Goal: Task Accomplishment & Management: Complete application form

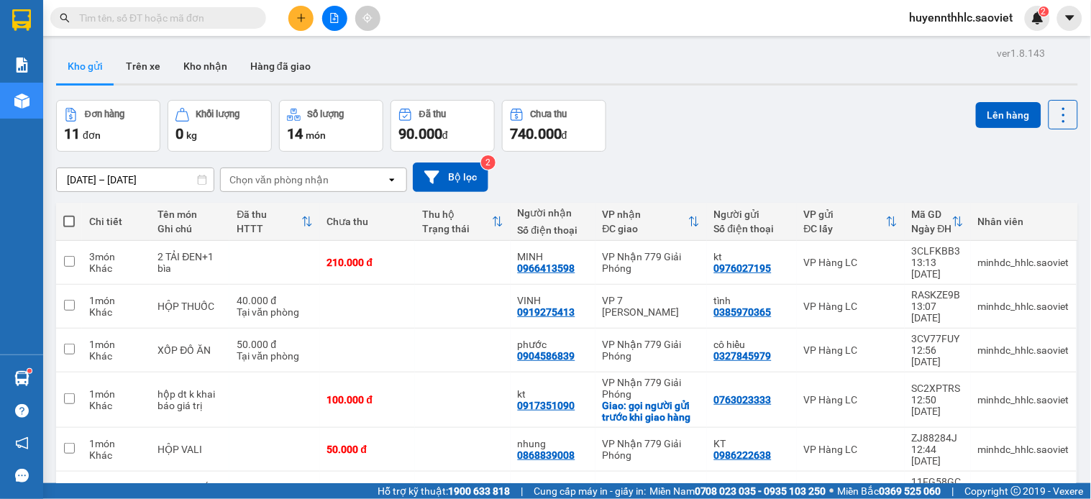
click at [940, 24] on span "huyennthhlc.saoviet" at bounding box center [962, 18] width 127 height 18
click at [943, 48] on span "Đăng xuất" at bounding box center [970, 45] width 96 height 16
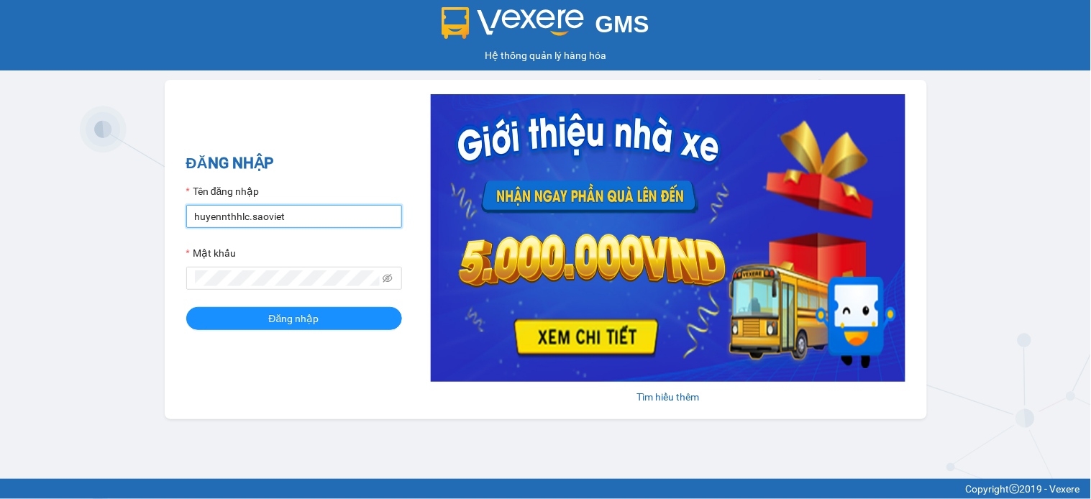
click at [320, 221] on input "huyennthhlc.saoviet" at bounding box center [294, 216] width 216 height 23
type input "giangmth_hhlc.saoviet"
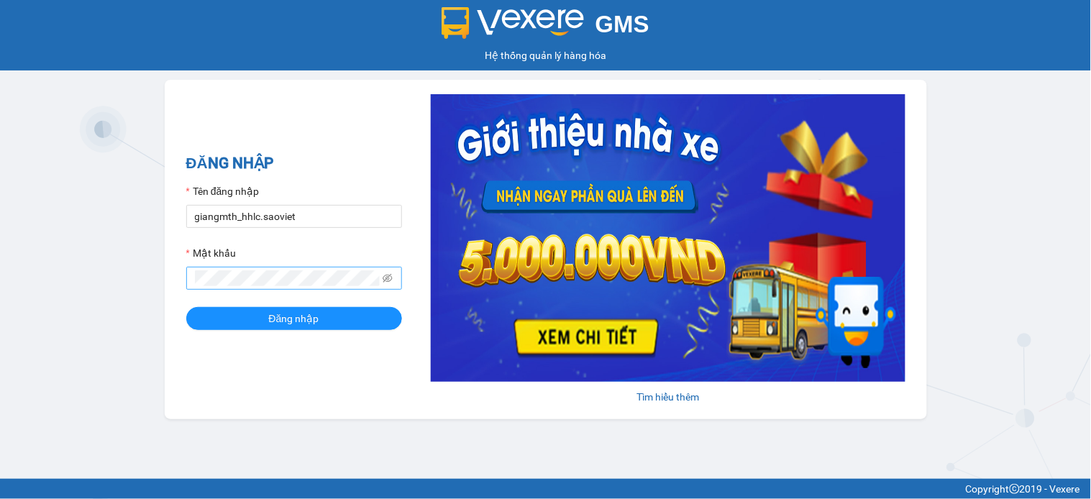
click at [319, 268] on span at bounding box center [294, 278] width 216 height 23
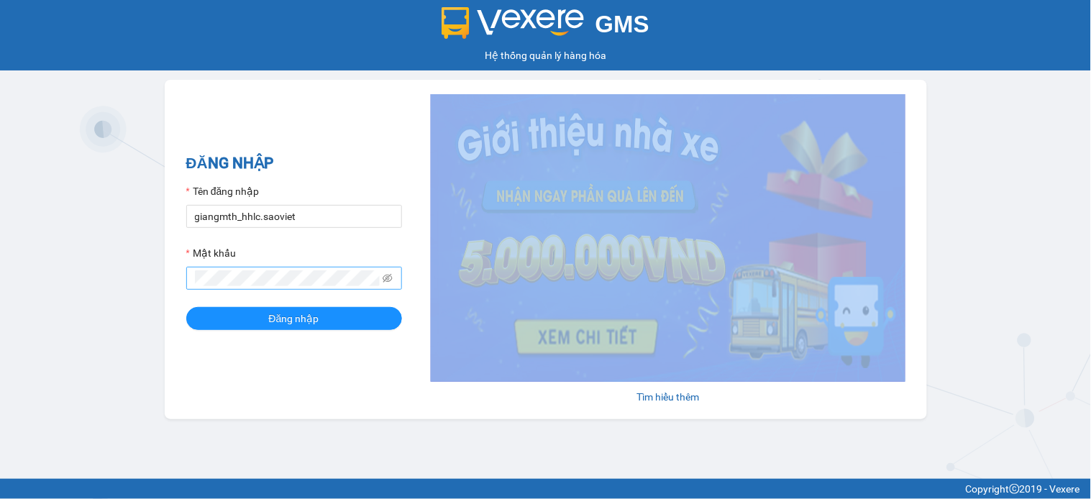
click at [319, 268] on span at bounding box center [294, 278] width 216 height 23
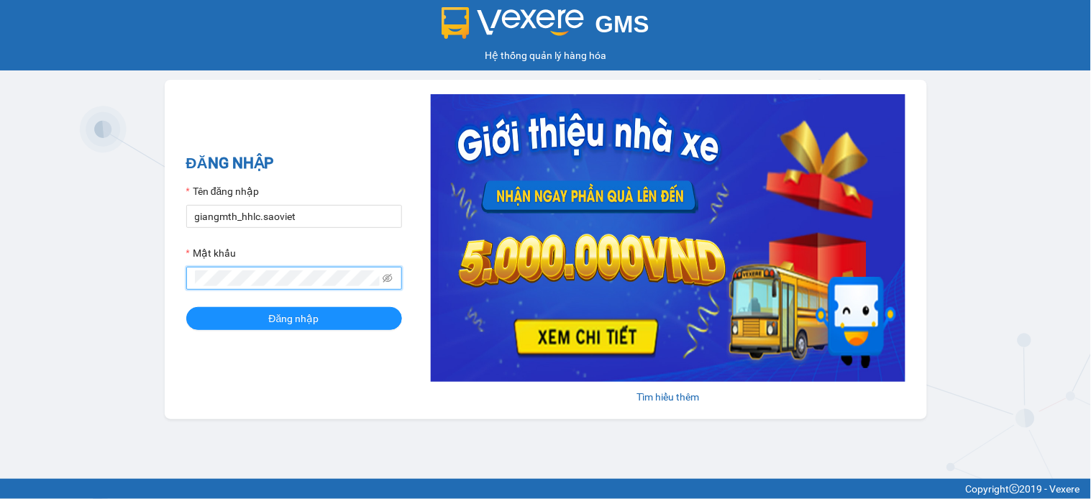
click at [186, 307] on button "Đăng nhập" at bounding box center [294, 318] width 216 height 23
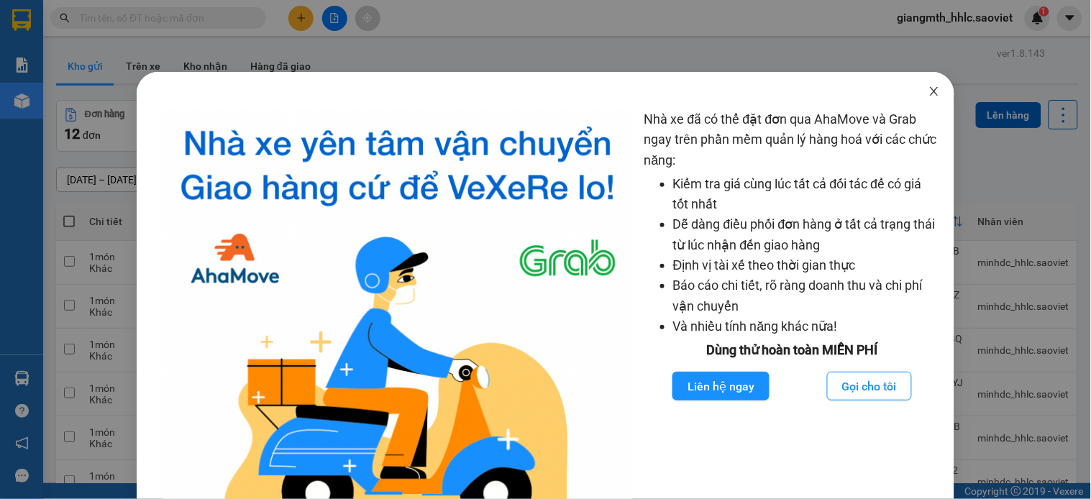
click at [914, 96] on span "Close" at bounding box center [934, 92] width 40 height 40
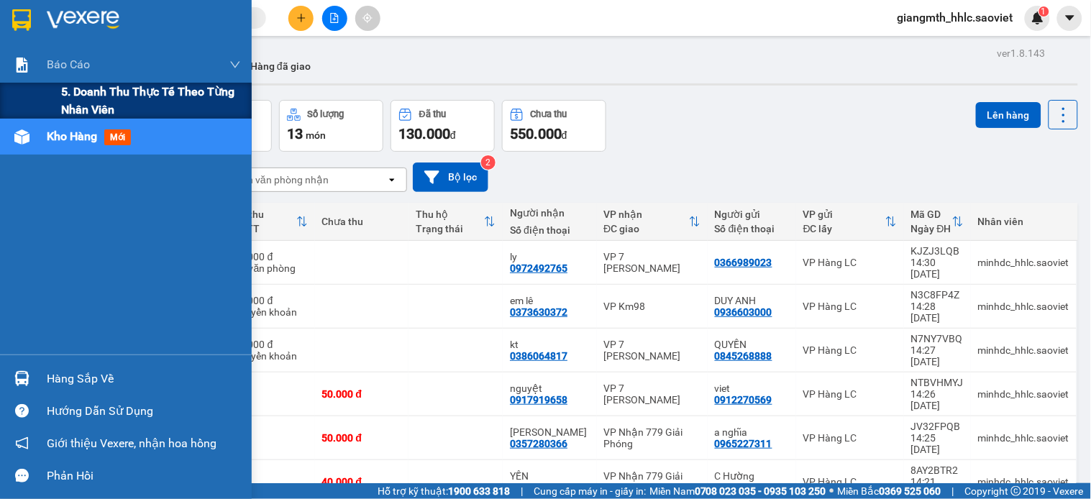
click at [81, 101] on span "5. Doanh thu thực tế theo từng nhân viên" at bounding box center [151, 101] width 180 height 36
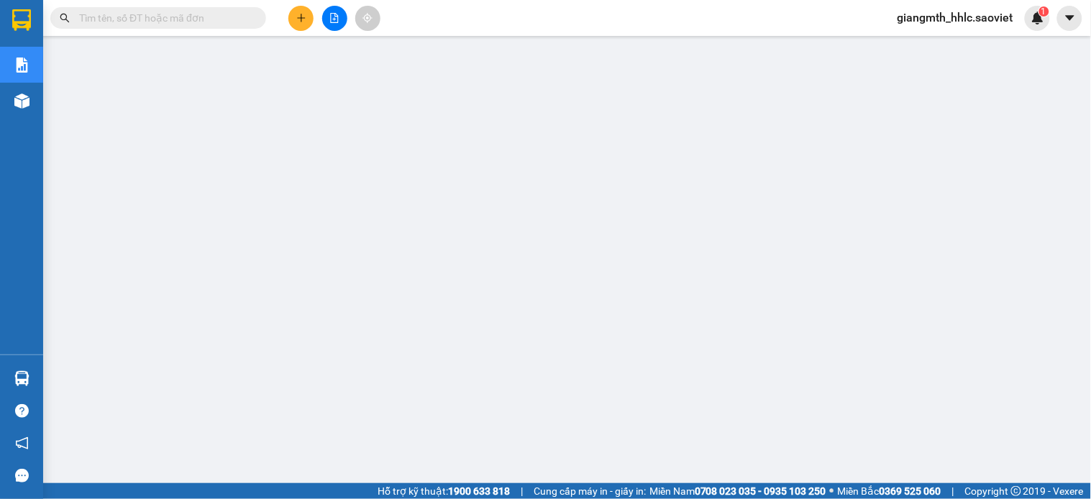
click at [944, 16] on span "giangmth_hhlc.saoviet" at bounding box center [955, 18] width 139 height 18
drag, startPoint x: 935, startPoint y: 46, endPoint x: 909, endPoint y: 15, distance: 40.3
click at [934, 45] on span "Đăng xuất" at bounding box center [963, 45] width 109 height 16
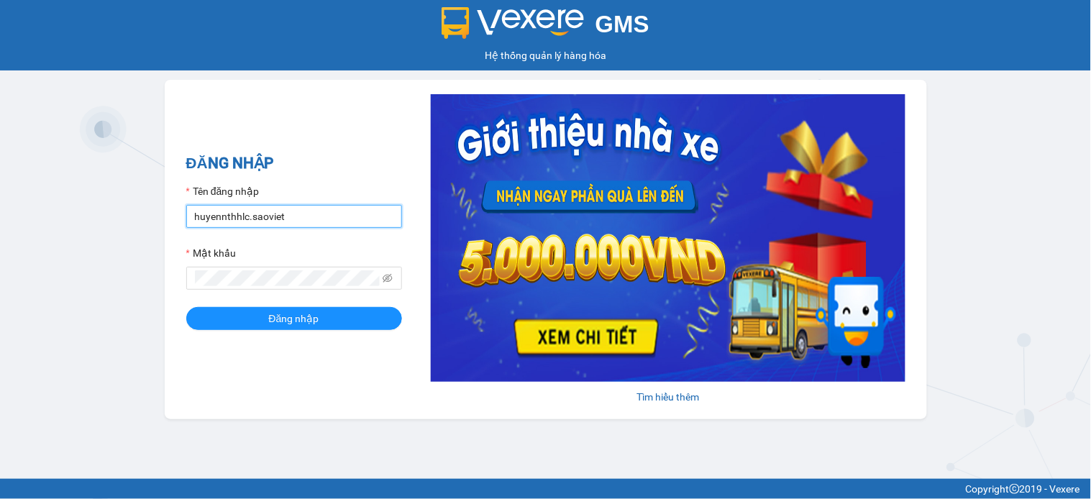
click at [332, 220] on input "huyennthhlc.saoviet" at bounding box center [294, 216] width 216 height 23
click at [331, 218] on input "huyennthhlc.saoviet" at bounding box center [294, 216] width 216 height 23
click at [330, 217] on input "huyennthhlc.saoviet" at bounding box center [294, 216] width 216 height 23
click at [328, 217] on input "huyennthhlc.saoviet" at bounding box center [294, 216] width 216 height 23
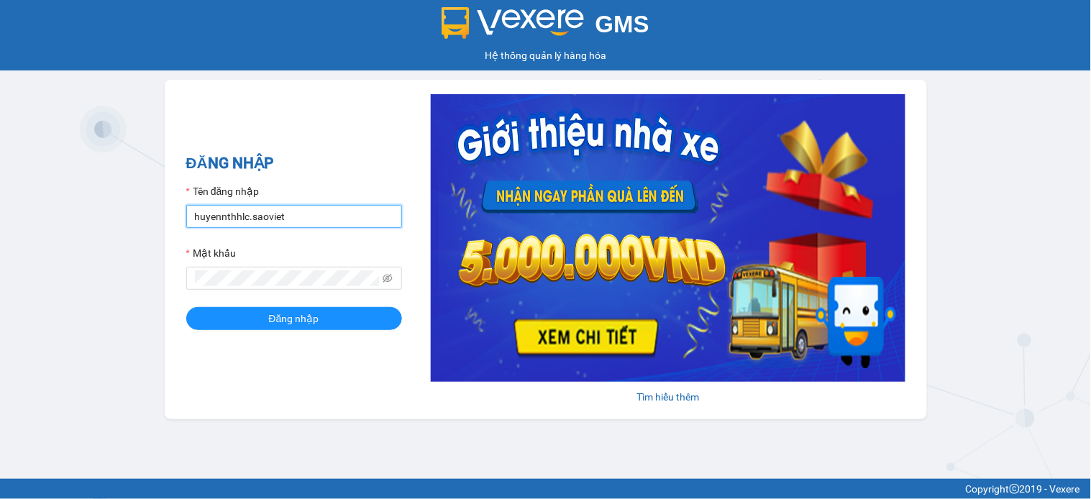
click at [327, 217] on input "huyennthhlc.saoviet" at bounding box center [294, 216] width 216 height 23
type input "truongvv_hhlc.saoviet"
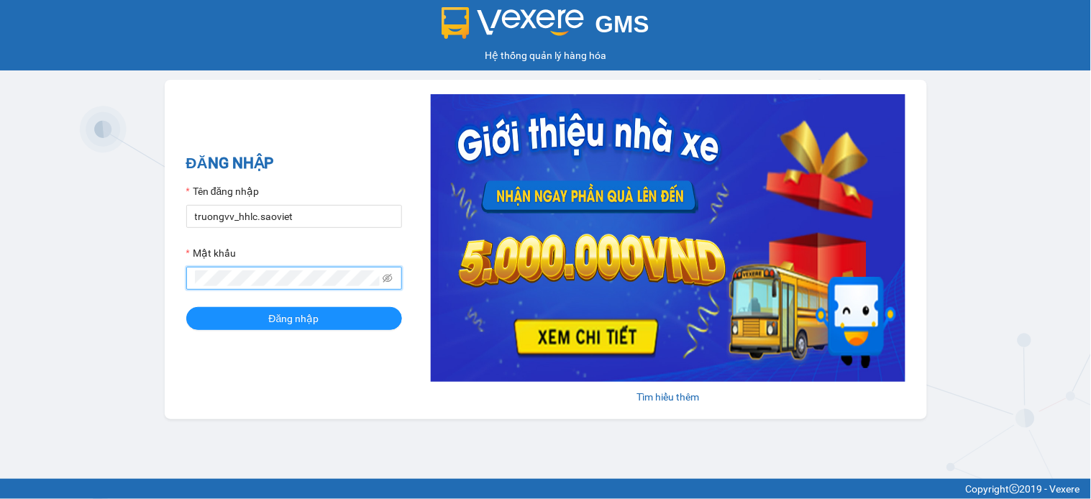
click at [186, 307] on button "Đăng nhập" at bounding box center [294, 318] width 216 height 23
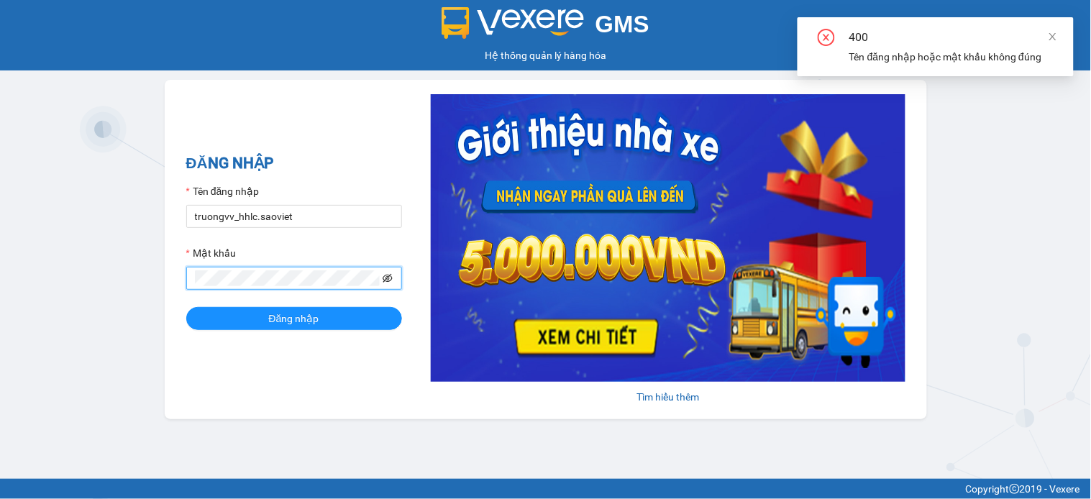
click at [392, 276] on icon "eye-invisible" at bounding box center [388, 278] width 10 height 10
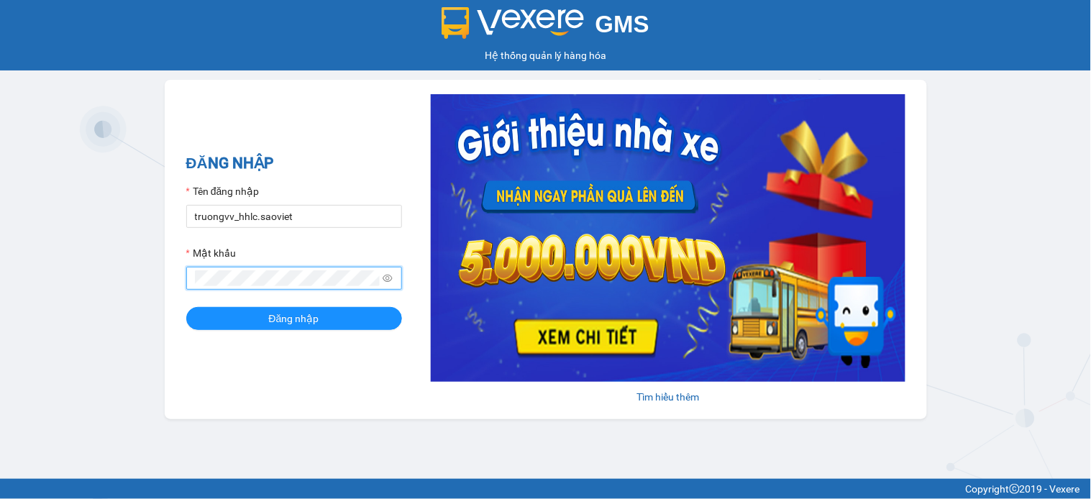
click at [186, 307] on button "Đăng nhập" at bounding box center [294, 318] width 216 height 23
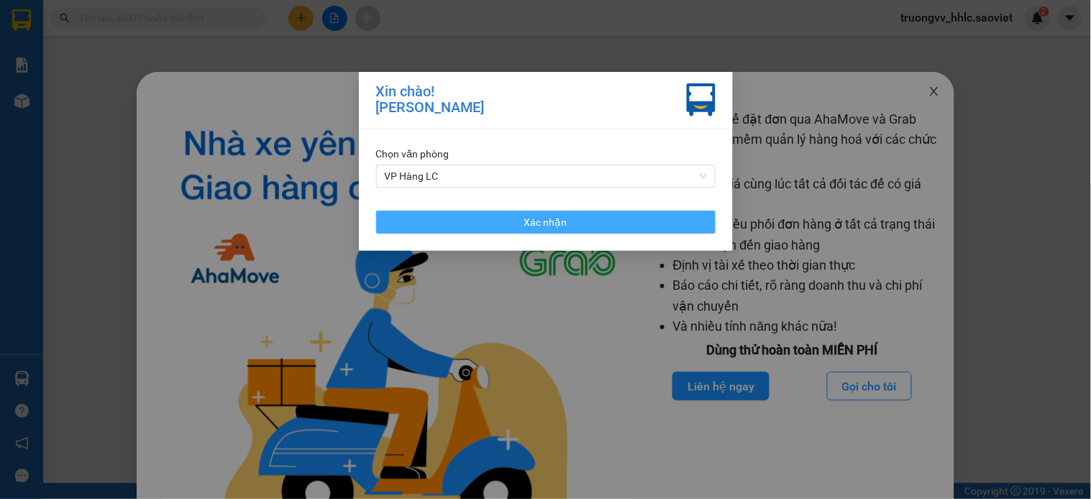
drag, startPoint x: 633, startPoint y: 212, endPoint x: 925, endPoint y: 84, distance: 319.0
click at [637, 212] on button "Xác nhận" at bounding box center [546, 222] width 340 height 23
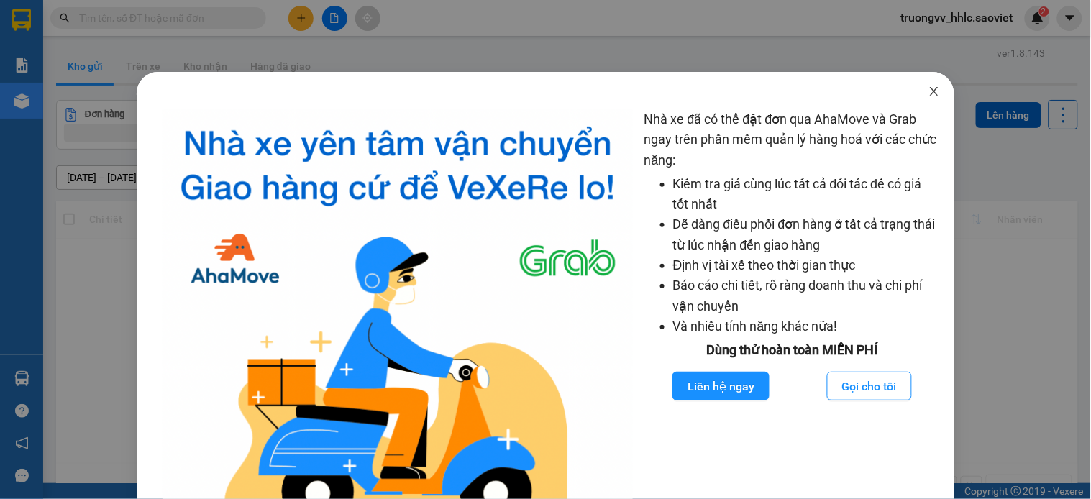
click at [929, 88] on icon "close" at bounding box center [935, 92] width 12 height 12
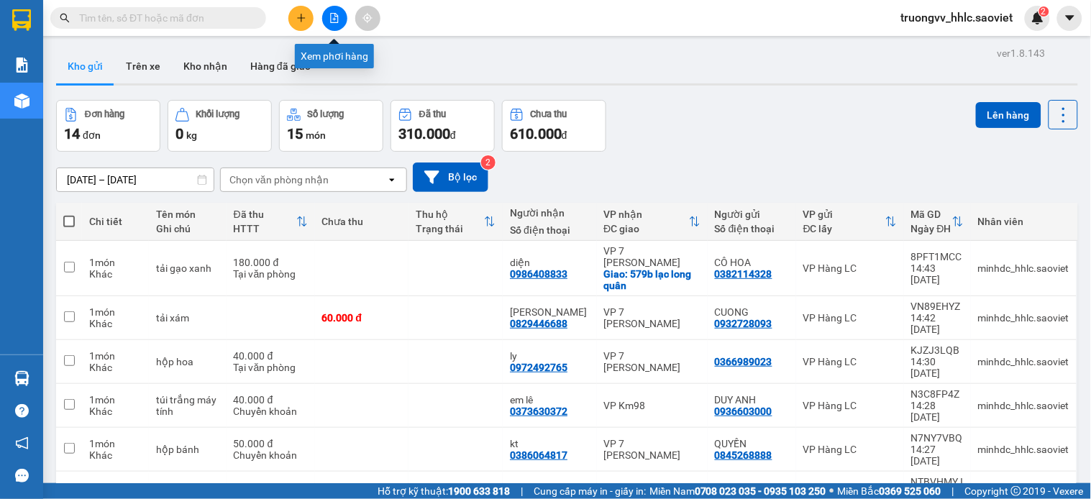
click at [337, 19] on icon "file-add" at bounding box center [335, 18] width 10 height 10
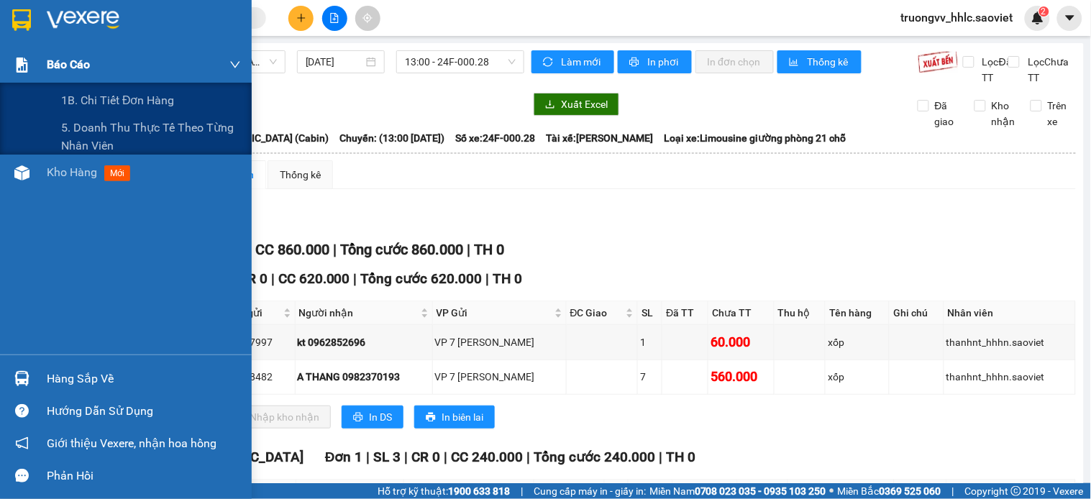
drag, startPoint x: 47, startPoint y: 65, endPoint x: 56, endPoint y: 63, distance: 9.5
click at [47, 65] on span "Báo cáo" at bounding box center [68, 64] width 43 height 18
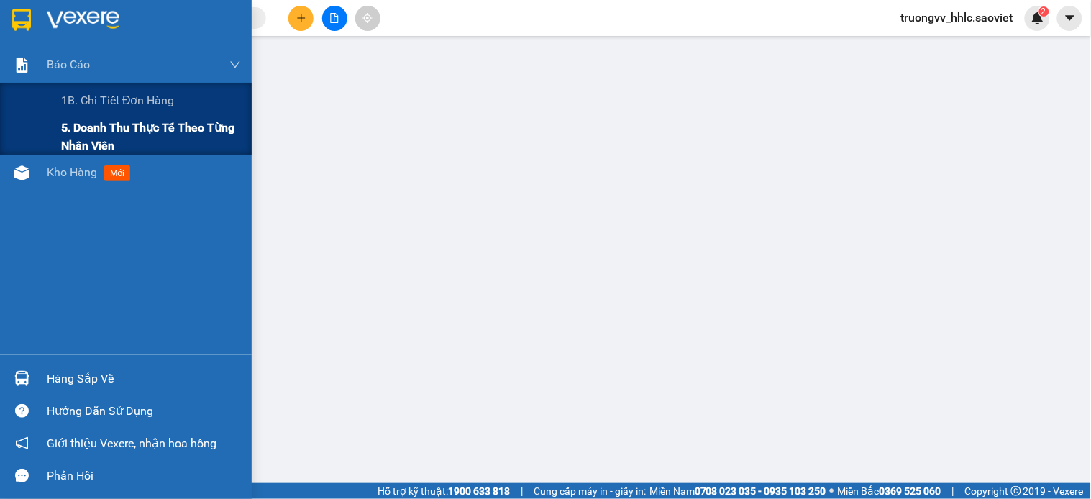
drag, startPoint x: 123, startPoint y: 126, endPoint x: 133, endPoint y: 128, distance: 10.3
click at [124, 128] on span "5. Doanh thu thực tế theo từng nhân viên" at bounding box center [151, 137] width 180 height 36
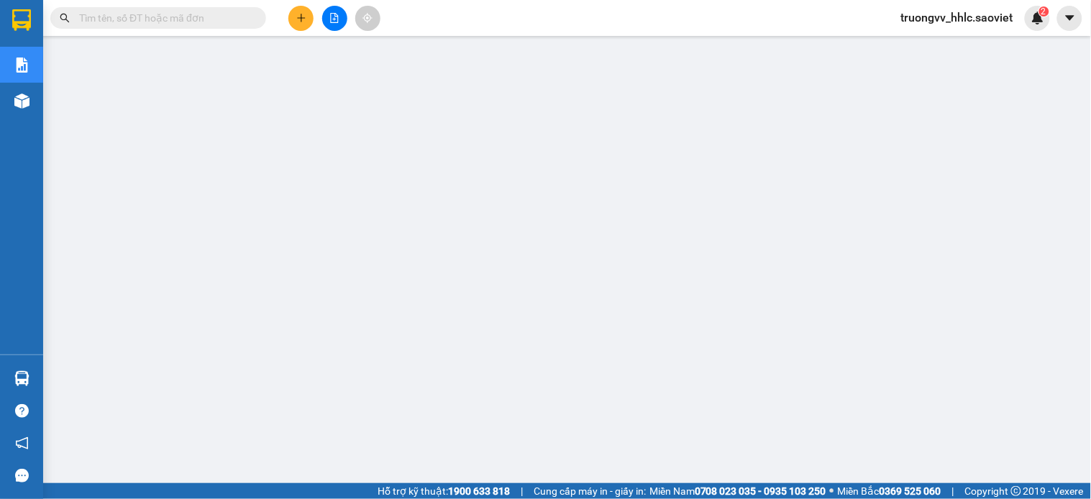
click at [217, 16] on input "text" at bounding box center [164, 18] width 170 height 16
click at [153, 13] on input "text" at bounding box center [164, 18] width 170 height 16
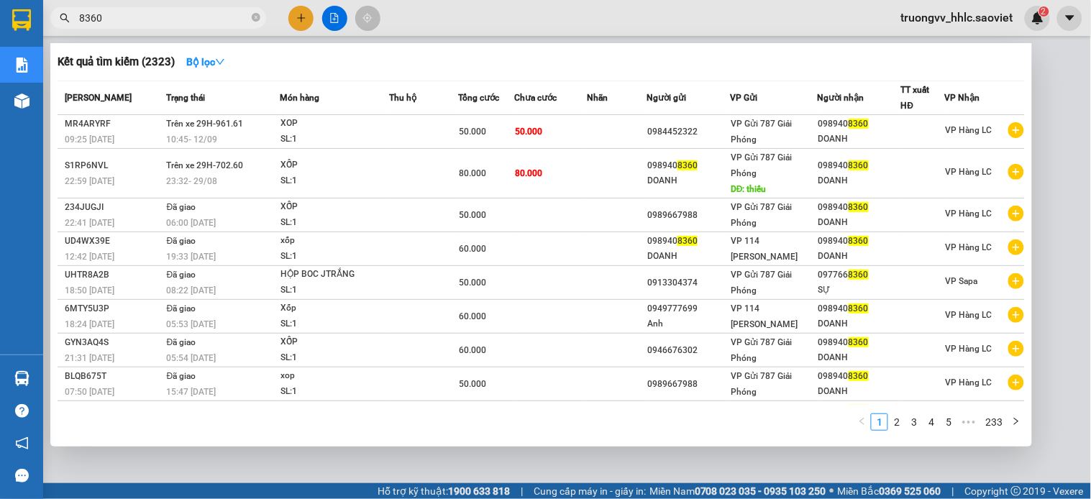
click at [173, 17] on input "8360" at bounding box center [164, 18] width 170 height 16
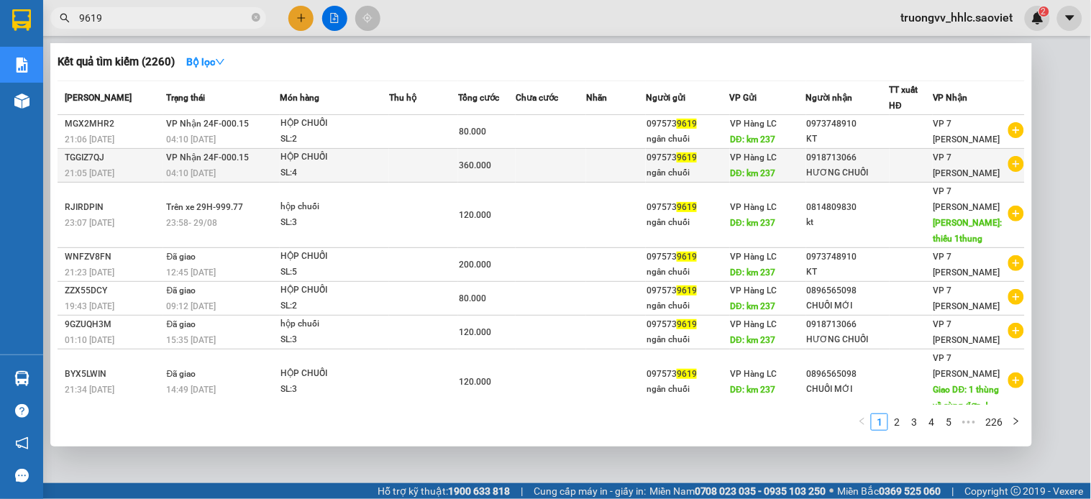
type input "9619"
click at [450, 163] on td at bounding box center [423, 166] width 69 height 34
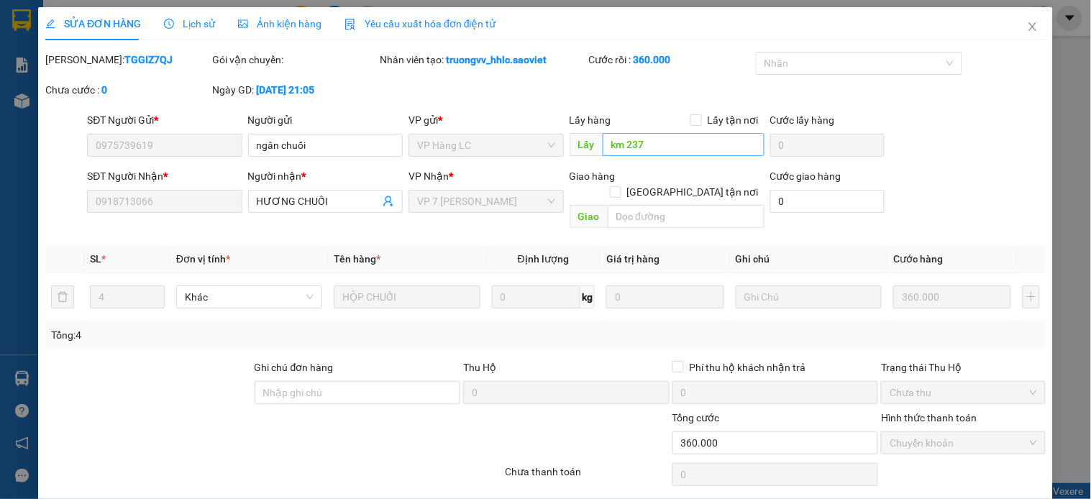
type input "0975739619"
type input "ngân chuối"
type input "km 237"
type input "0918713066"
type input "HƯƠNG CHUỐI"
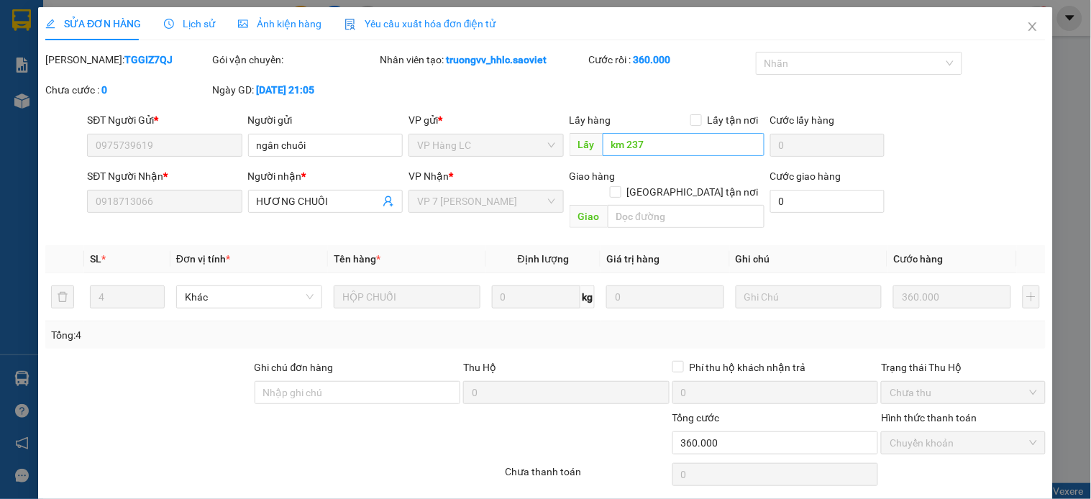
type input "360.000"
click at [658, 141] on input "km 237" at bounding box center [684, 144] width 162 height 23
click at [665, 141] on input "km 237" at bounding box center [684, 144] width 162 height 23
click at [640, 205] on input "text" at bounding box center [686, 216] width 157 height 23
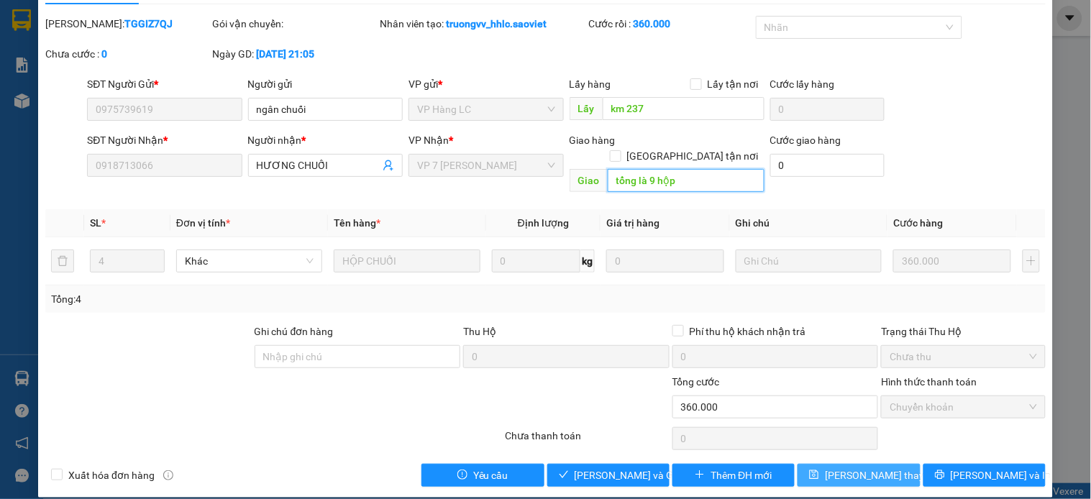
type input "tổng là 9 hộp"
click at [835, 468] on span "[PERSON_NAME] thay đổi" at bounding box center [882, 476] width 115 height 16
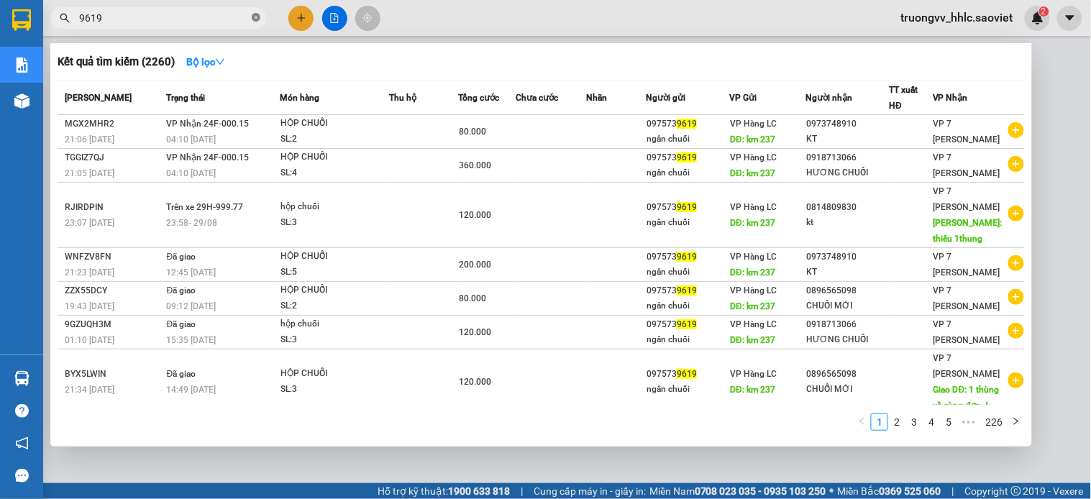
click at [255, 14] on icon "close-circle" at bounding box center [256, 17] width 9 height 9
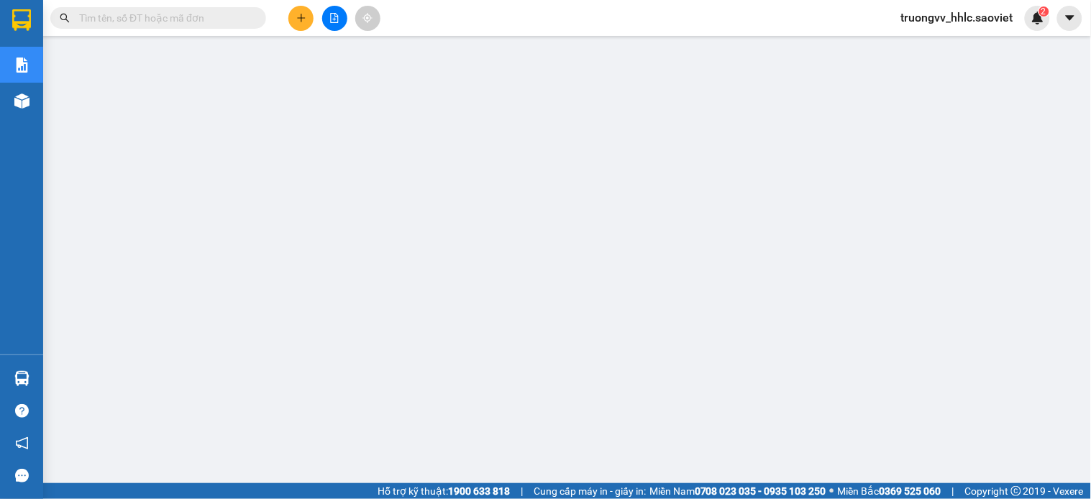
click at [173, 19] on input "text" at bounding box center [164, 18] width 170 height 16
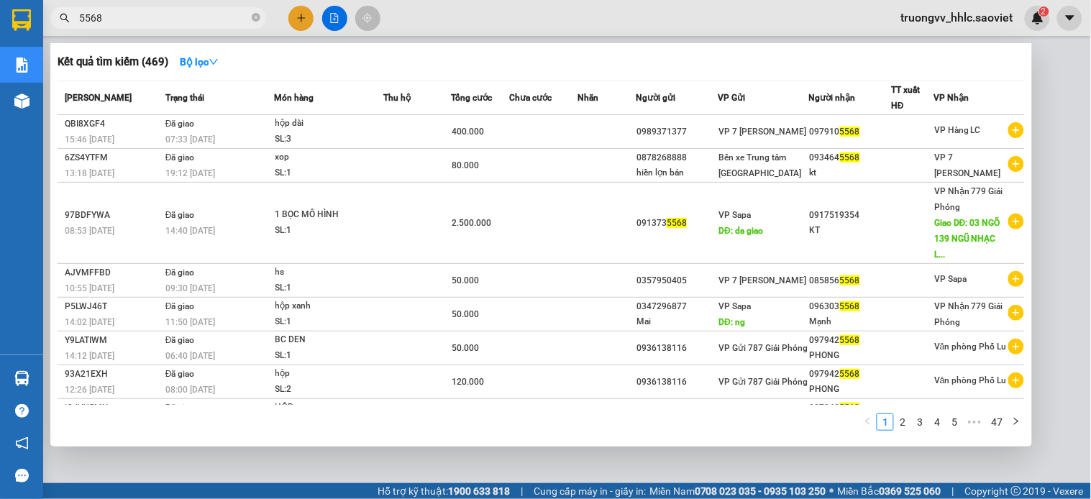
click at [152, 17] on input "5568" at bounding box center [164, 18] width 170 height 16
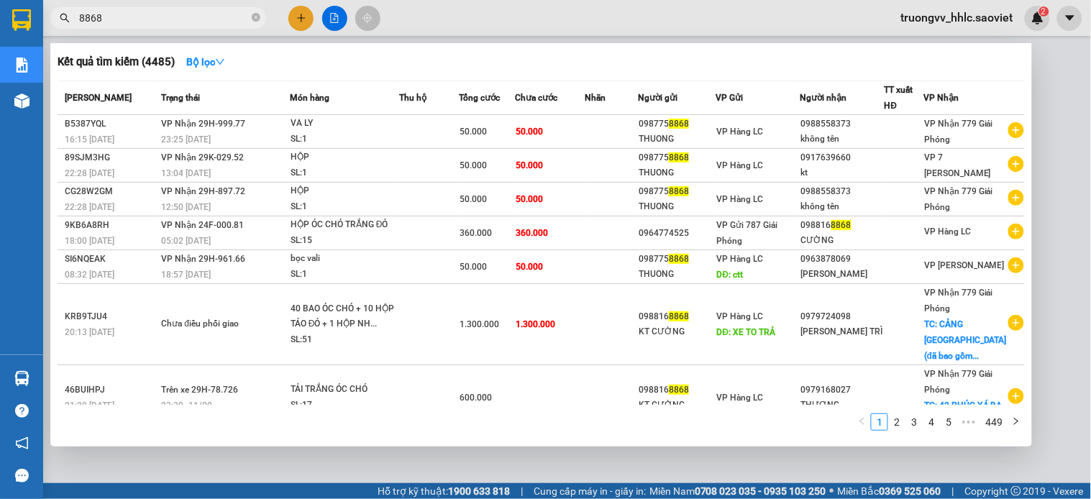
click at [138, 13] on input "8868" at bounding box center [164, 18] width 170 height 16
click at [137, 13] on input "8868" at bounding box center [164, 18] width 170 height 16
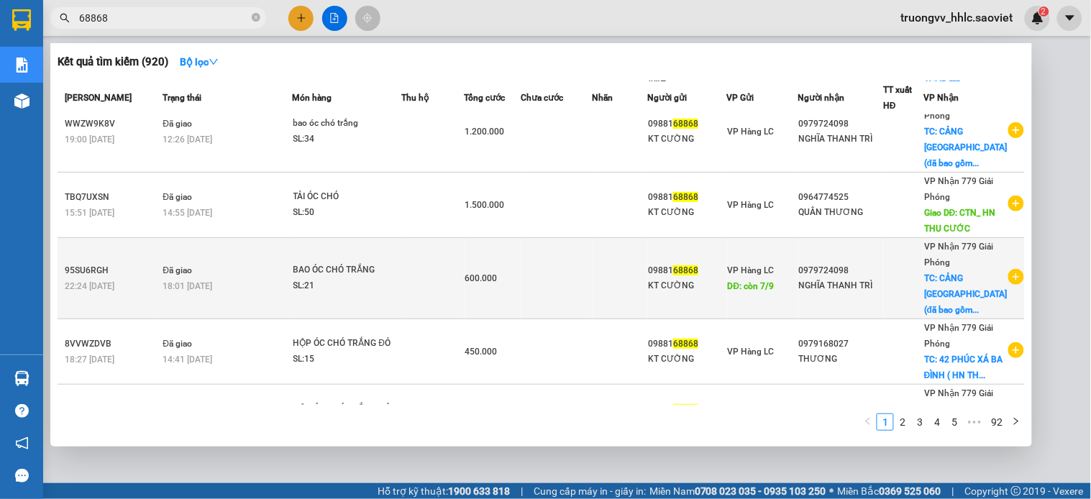
scroll to position [415, 0]
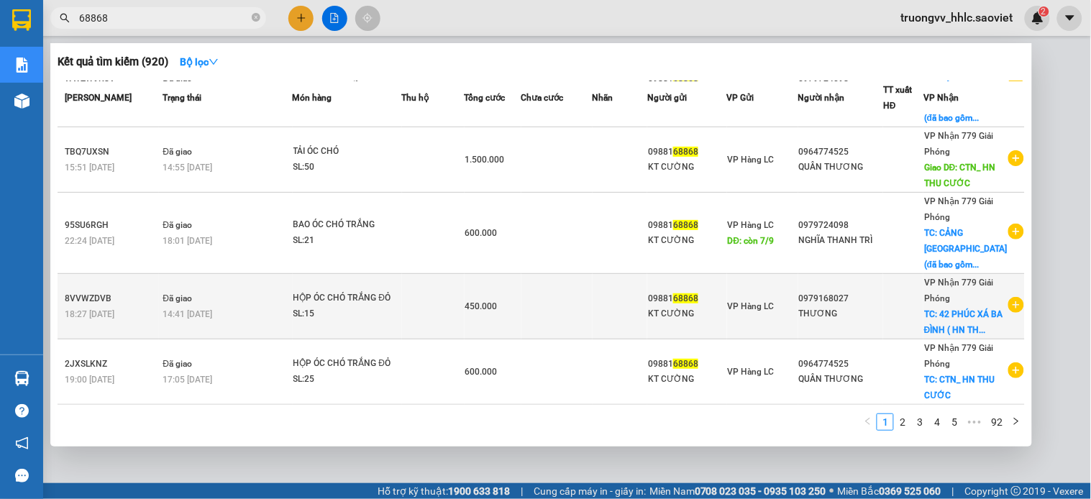
type input "68868"
click at [830, 291] on div "0979168027" at bounding box center [840, 298] width 83 height 15
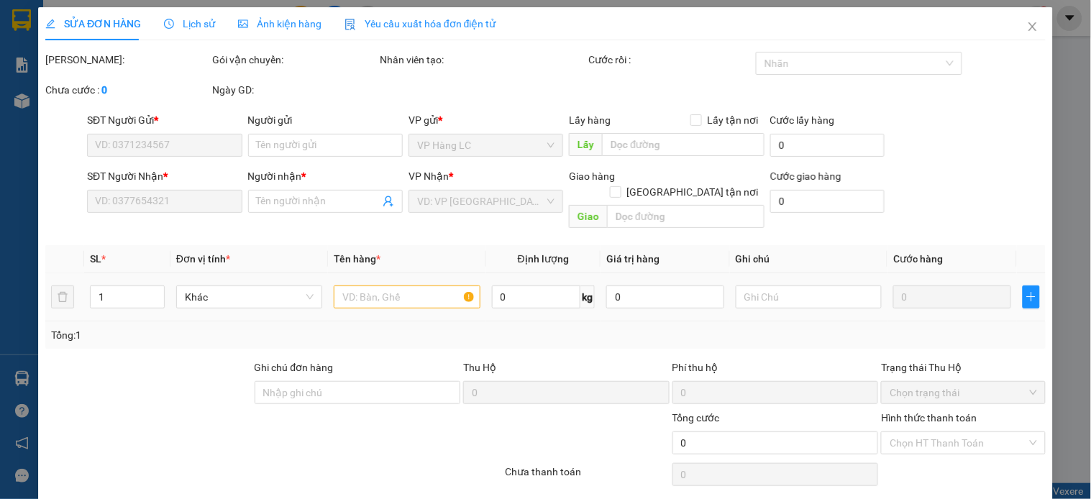
type input "0988168868"
type input "KT CƯỜNG"
type input "0979168027"
type input "THƯƠNG"
checkbox input "true"
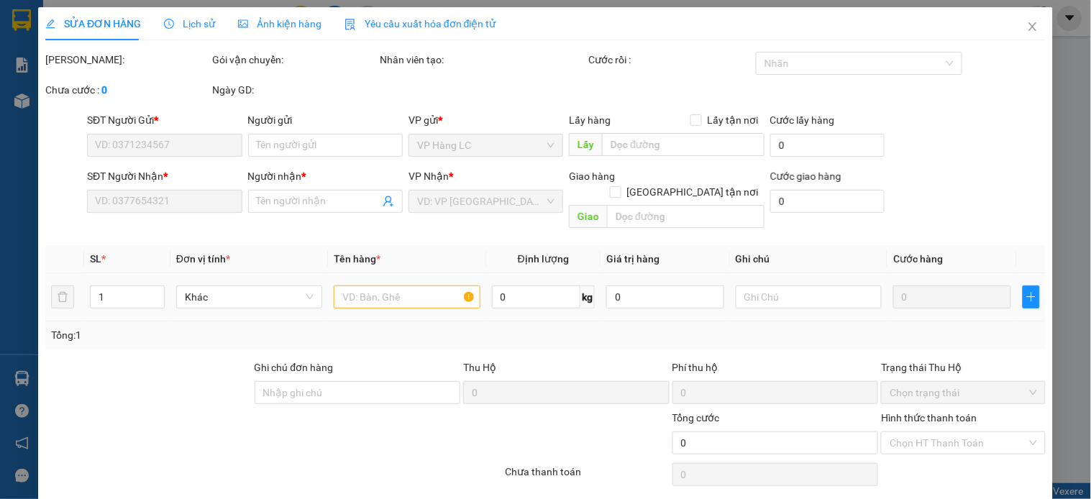
type input "42 PHÚC XÁ BA ĐÌNH ( HN THU CƯỚC )"
type input "100.000"
type input "450.000"
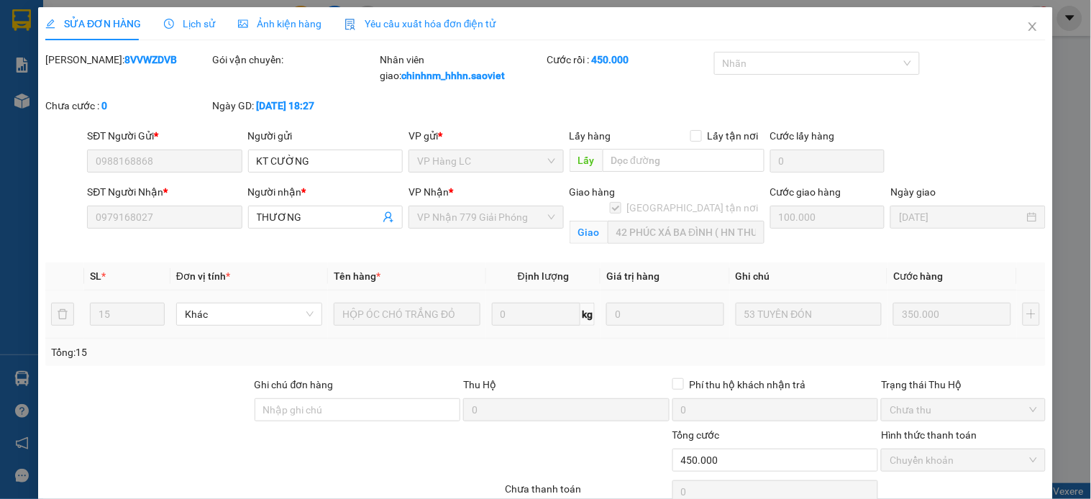
click at [120, 212] on input "0979168027" at bounding box center [164, 217] width 155 height 23
click at [119, 214] on input "0979168027" at bounding box center [164, 217] width 155 height 23
click at [118, 217] on input "0979168027" at bounding box center [164, 217] width 155 height 23
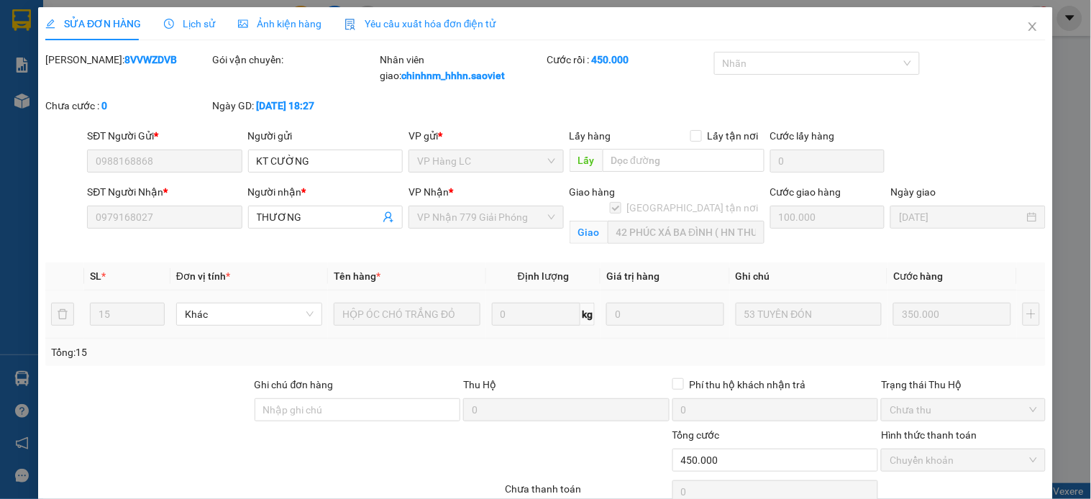
click at [117, 217] on input "0979168027" at bounding box center [164, 217] width 155 height 23
click at [116, 217] on input "0979168027" at bounding box center [164, 217] width 155 height 23
click at [116, 218] on input "0979168027" at bounding box center [164, 217] width 155 height 23
click at [115, 217] on input "0979168027" at bounding box center [164, 217] width 155 height 23
click at [122, 220] on input "0979168027" at bounding box center [164, 217] width 155 height 23
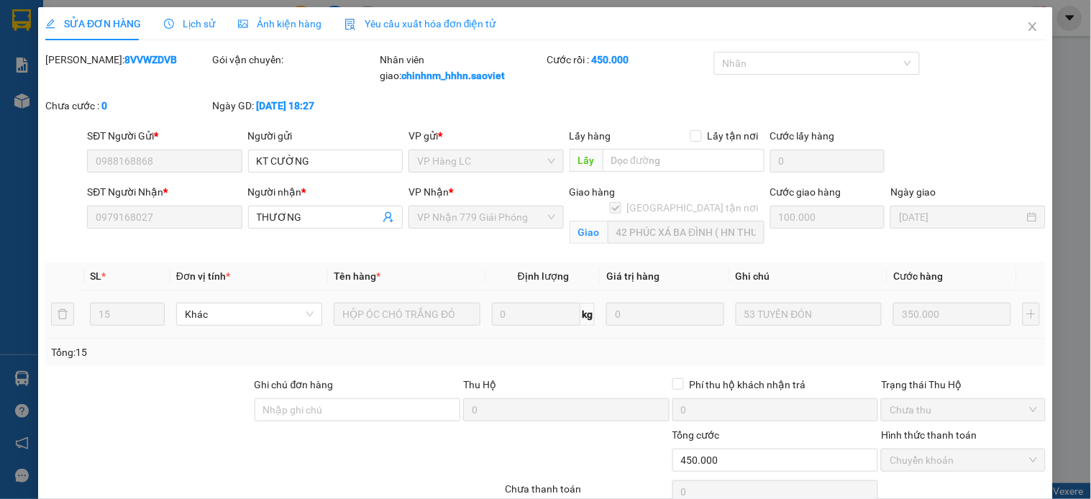
click at [101, 219] on input "0979168027" at bounding box center [164, 217] width 155 height 23
click at [99, 217] on input "0979168027" at bounding box center [164, 217] width 155 height 23
click at [102, 217] on input "0979168027" at bounding box center [164, 217] width 155 height 23
click at [106, 221] on input "0979168027" at bounding box center [164, 217] width 155 height 23
click at [1027, 24] on icon "close" at bounding box center [1033, 27] width 12 height 12
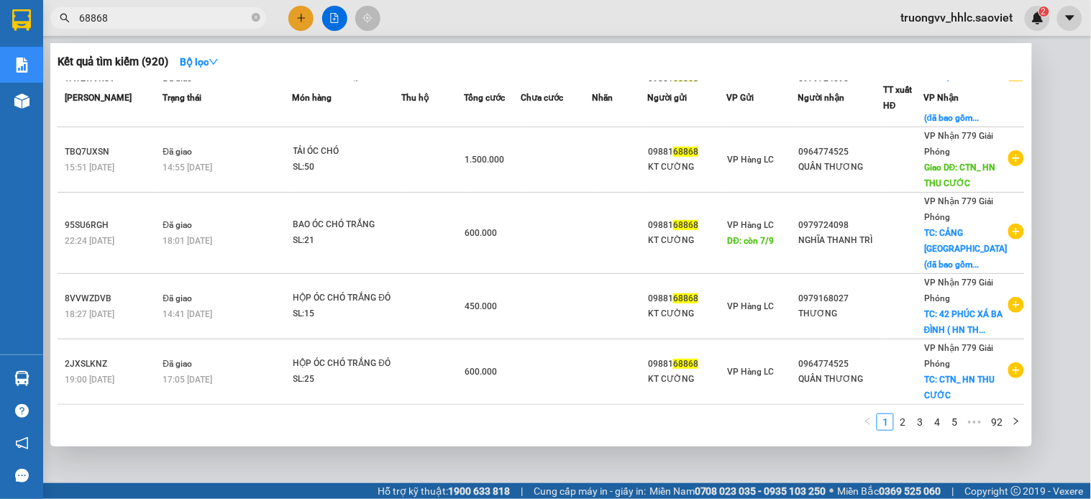
click at [199, 19] on input "68868" at bounding box center [164, 18] width 170 height 16
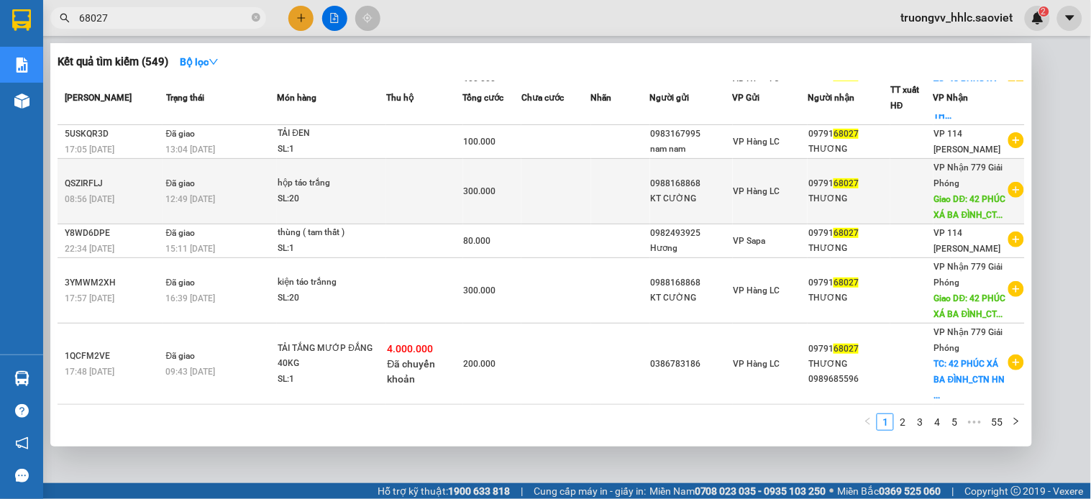
scroll to position [432, 0]
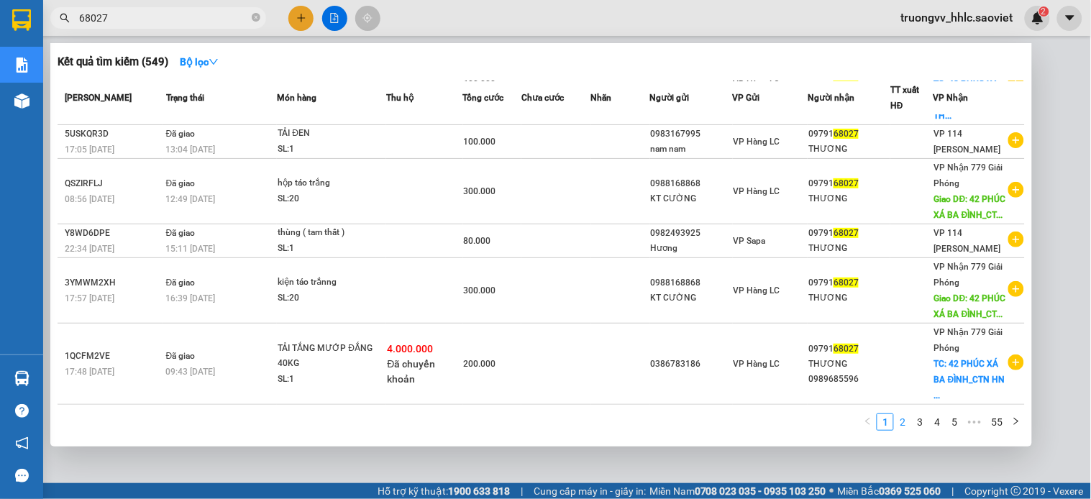
type input "68027"
click at [900, 425] on link "2" at bounding box center [903, 422] width 16 height 16
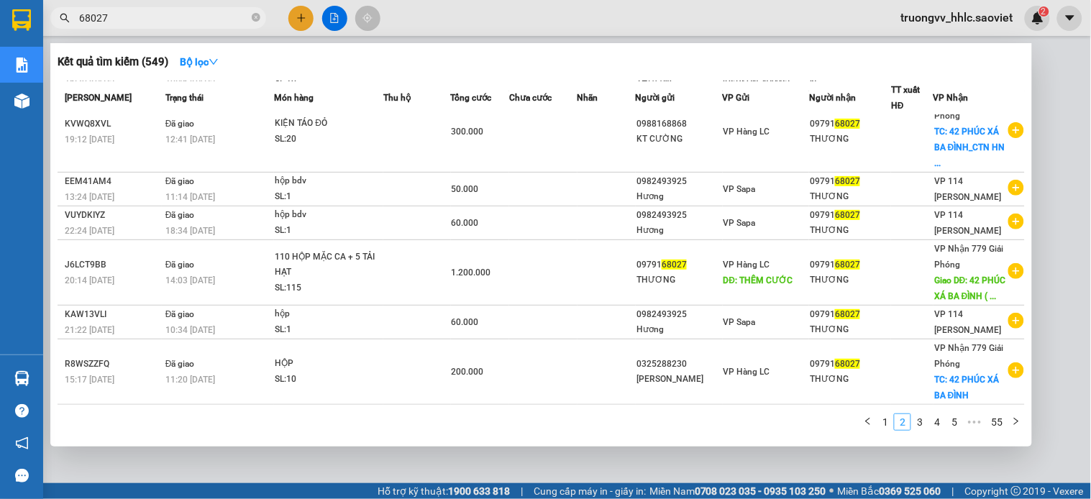
scroll to position [273, 0]
click at [918, 427] on link "3" at bounding box center [920, 422] width 16 height 16
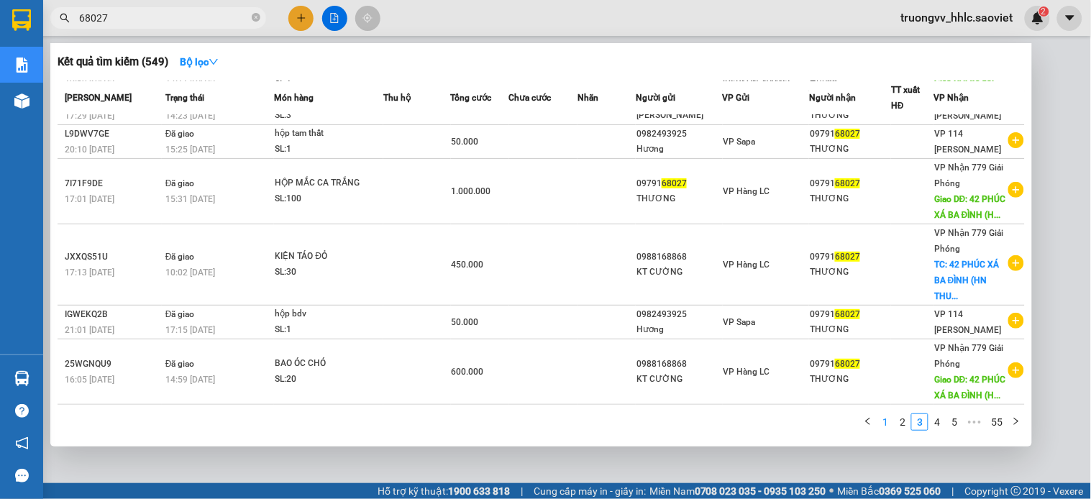
scroll to position [289, 0]
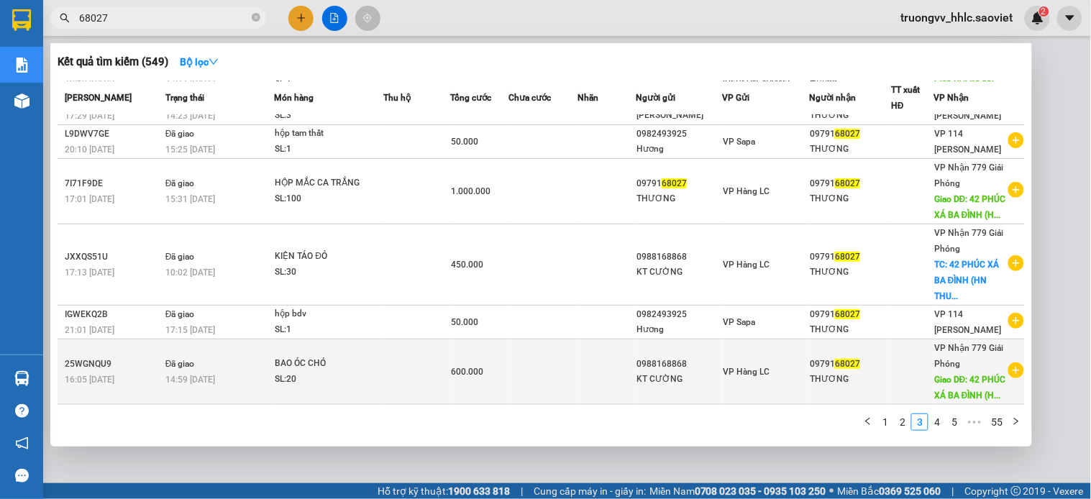
click at [548, 358] on td at bounding box center [543, 372] width 68 height 65
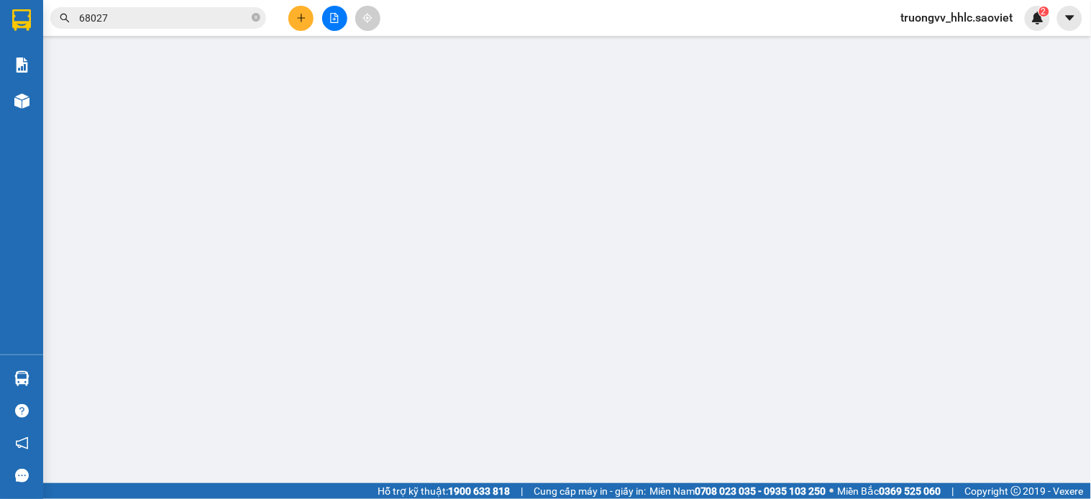
type input "0988168868"
type input "KT CƯỜNG"
type input "0979168027"
type input "THƯƠNG"
type input "42 PHÚC XÁ BA ĐÌNH (HN THU CƯỚC)"
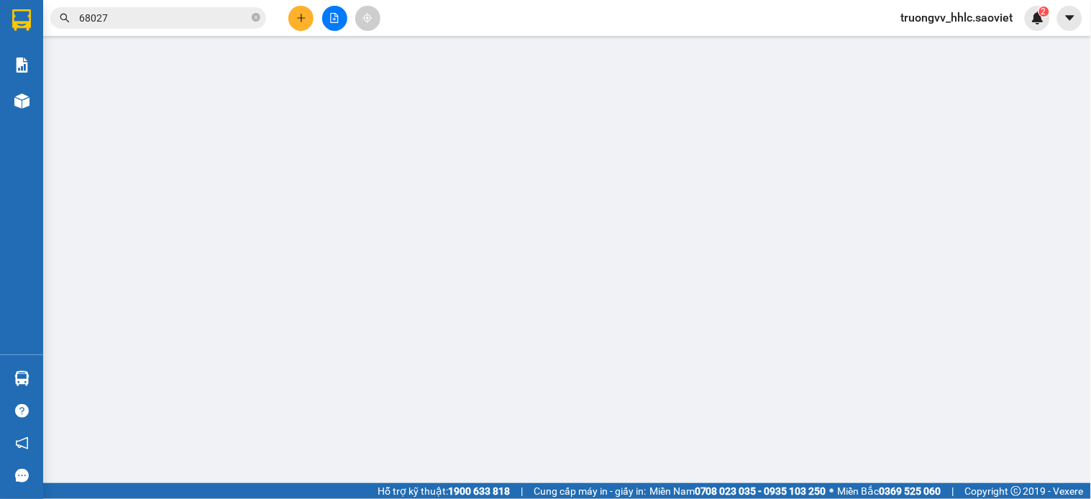
type input "200.000"
type input "600.000"
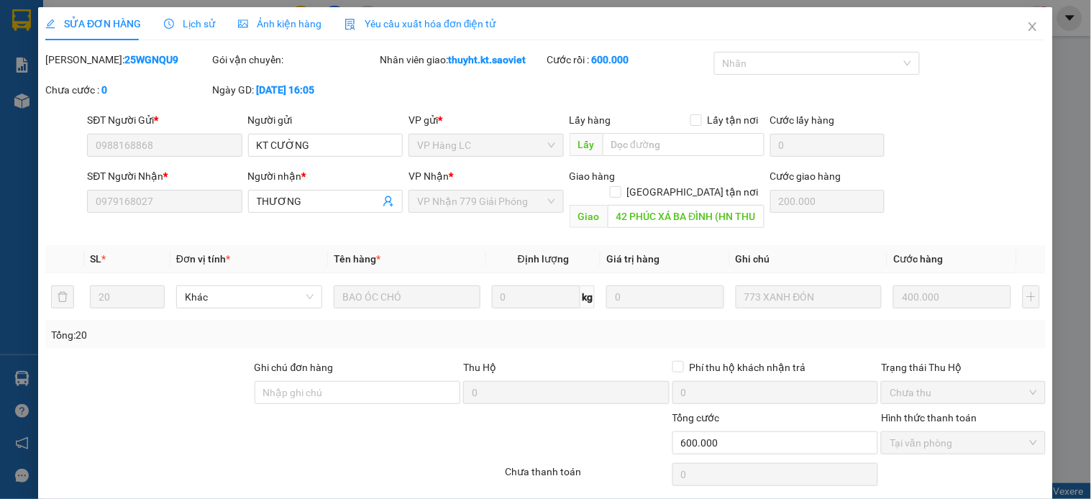
click at [190, 24] on span "Lịch sử" at bounding box center [189, 24] width 51 height 12
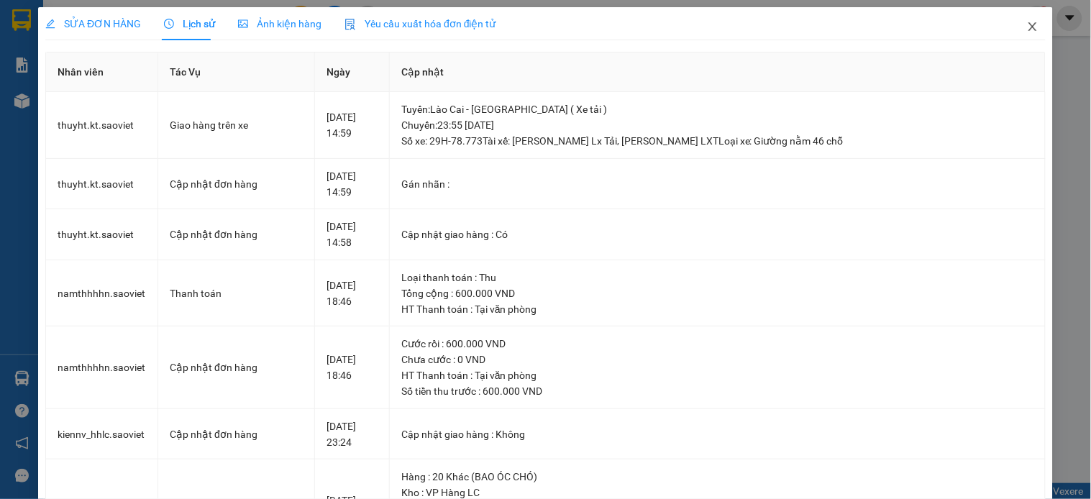
click at [1027, 26] on icon "close" at bounding box center [1033, 27] width 12 height 12
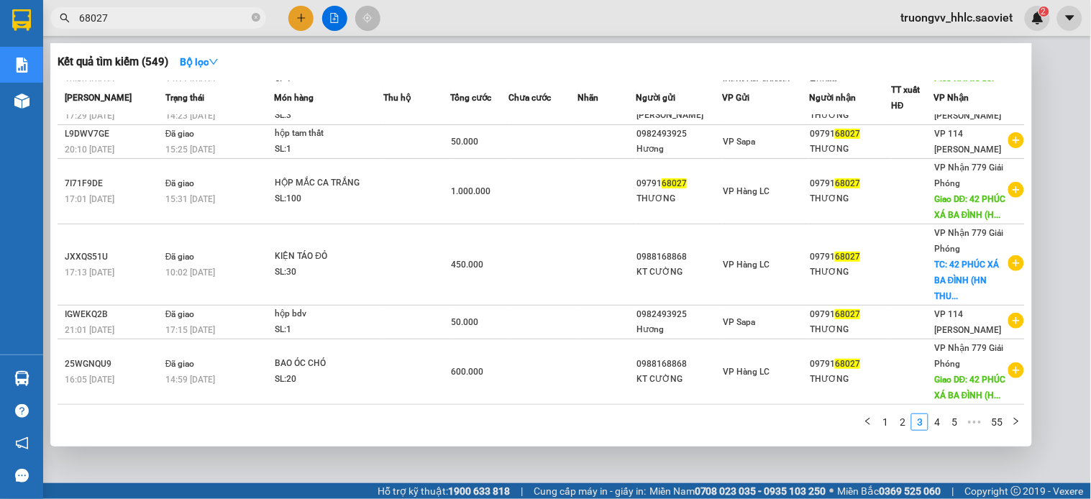
click at [155, 23] on input "68027" at bounding box center [164, 18] width 170 height 16
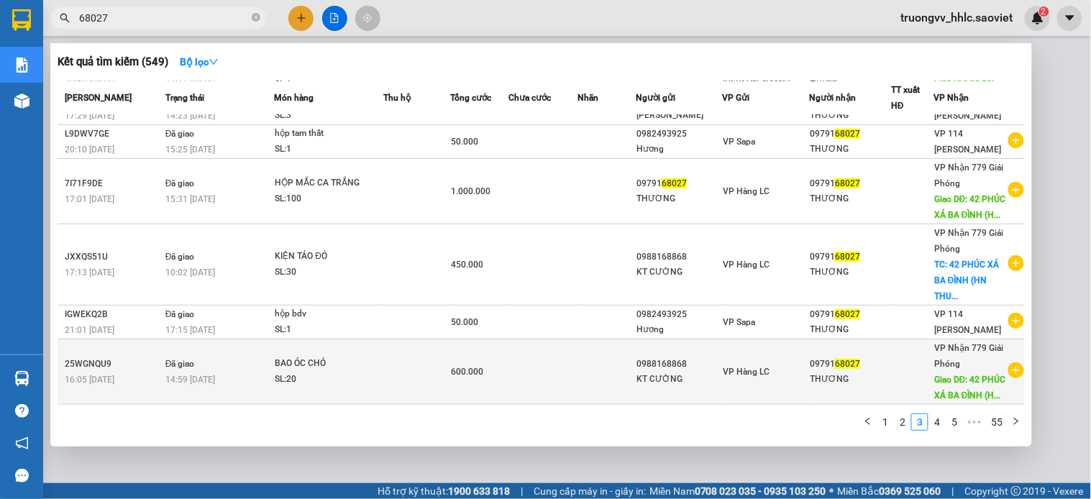
click at [523, 371] on td at bounding box center [543, 372] width 68 height 65
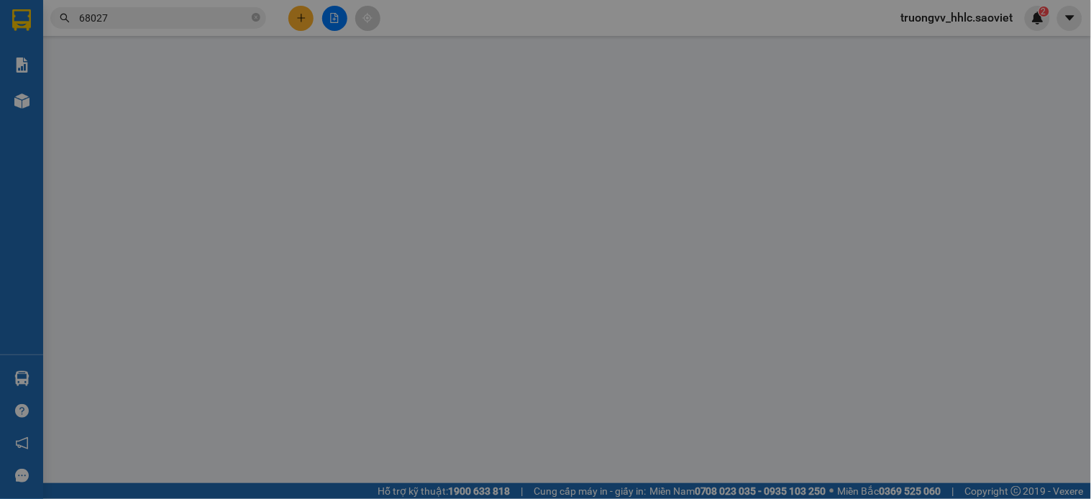
type input "0988168868"
type input "KT CƯỜNG"
type input "0979168027"
type input "THƯƠNG"
type input "42 PHÚC XÁ BA ĐÌNH (HN THU CƯỚC)"
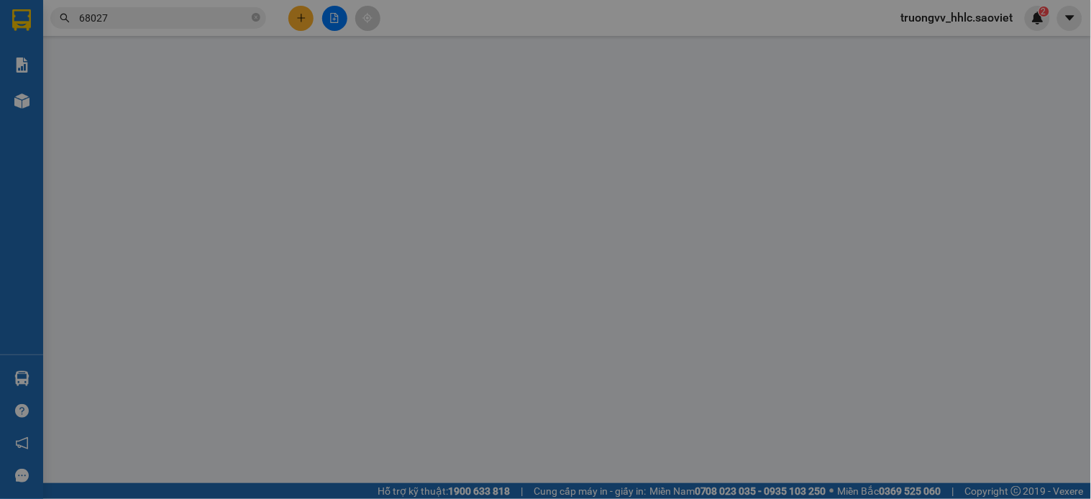
type input "200.000"
type input "600.000"
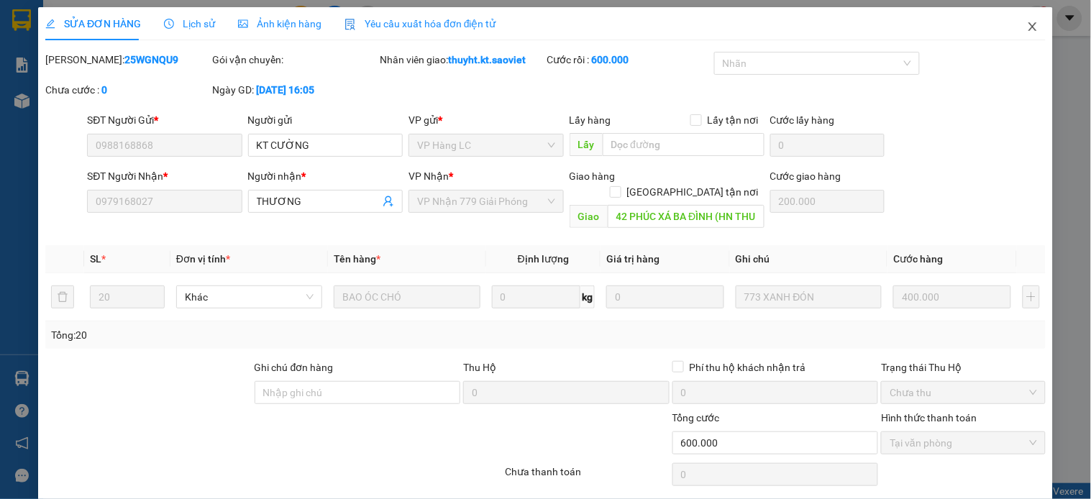
click at [1027, 25] on icon "close" at bounding box center [1033, 27] width 12 height 12
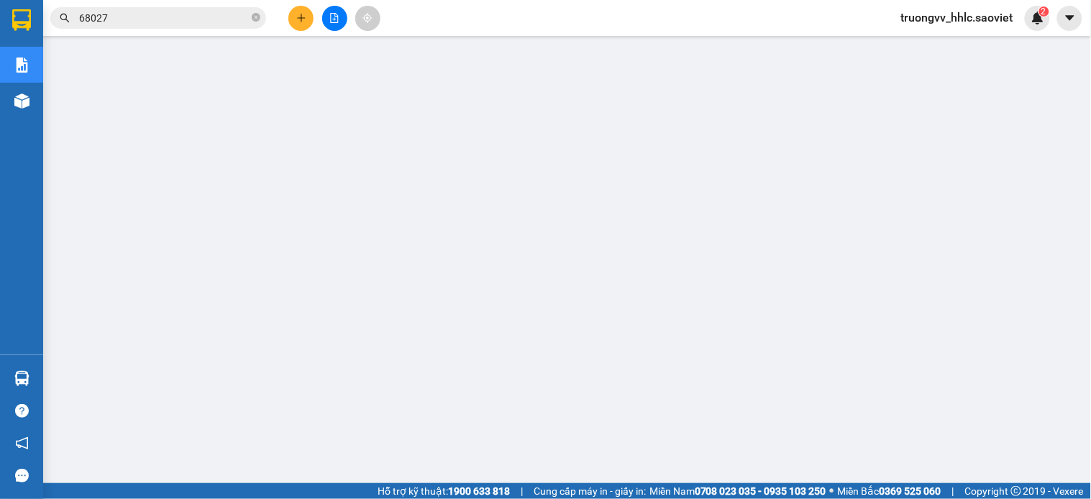
click at [140, 23] on input "68027" at bounding box center [164, 18] width 170 height 16
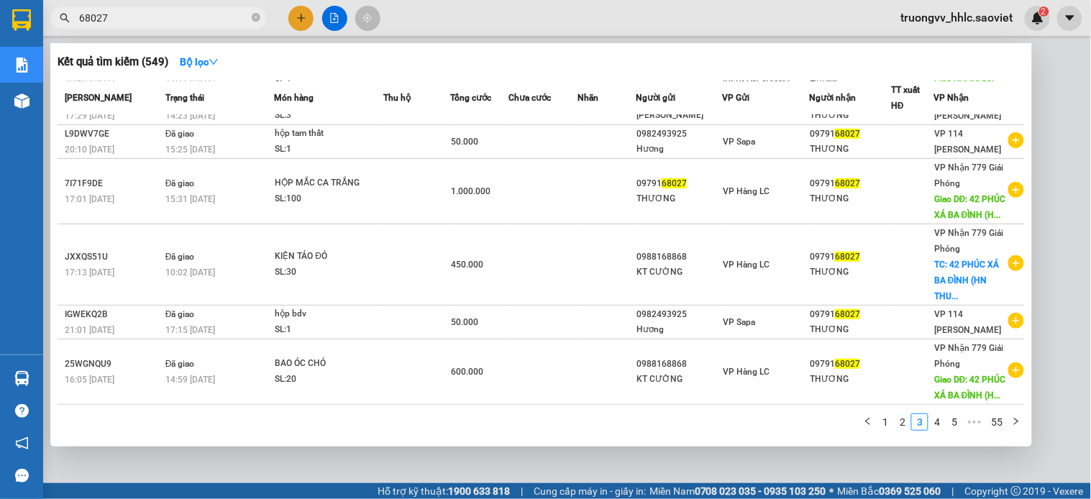
click at [937, 423] on link "4" at bounding box center [938, 422] width 16 height 16
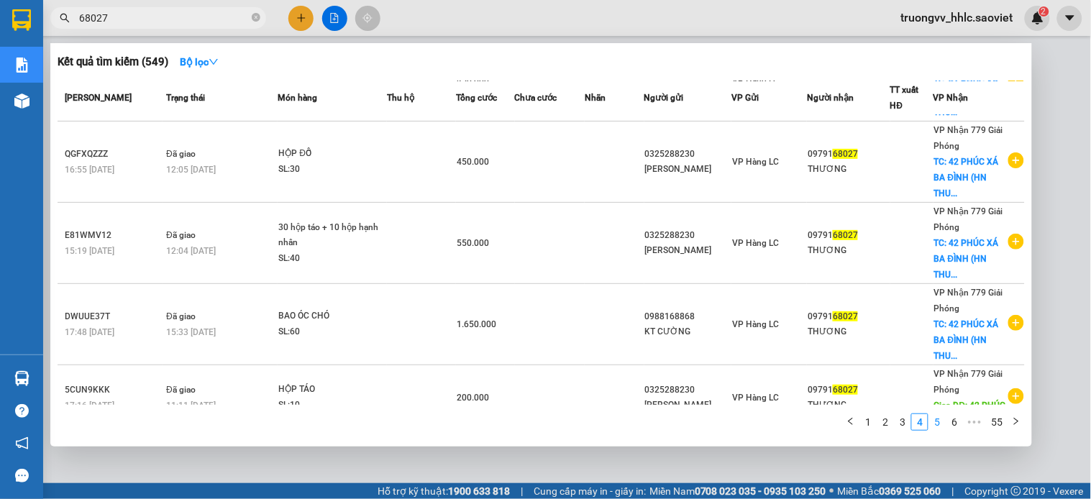
click at [943, 426] on link "5" at bounding box center [938, 422] width 16 height 16
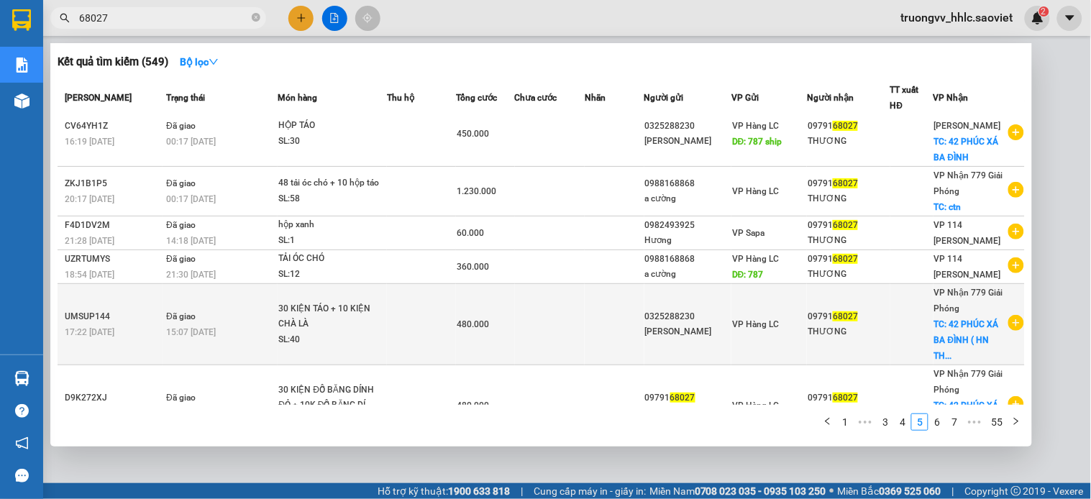
scroll to position [81, 0]
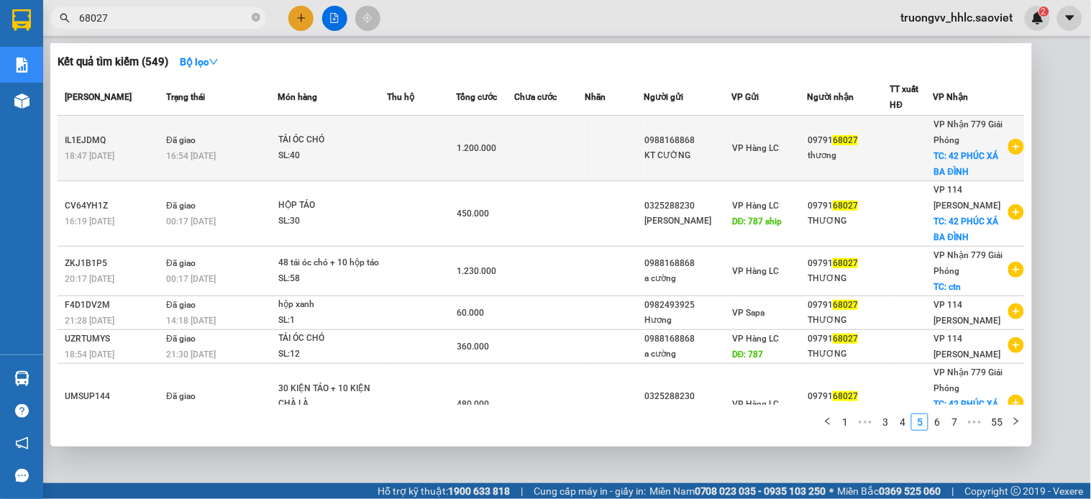
click at [336, 140] on div "TẢI ÓC CHÓ" at bounding box center [332, 140] width 108 height 16
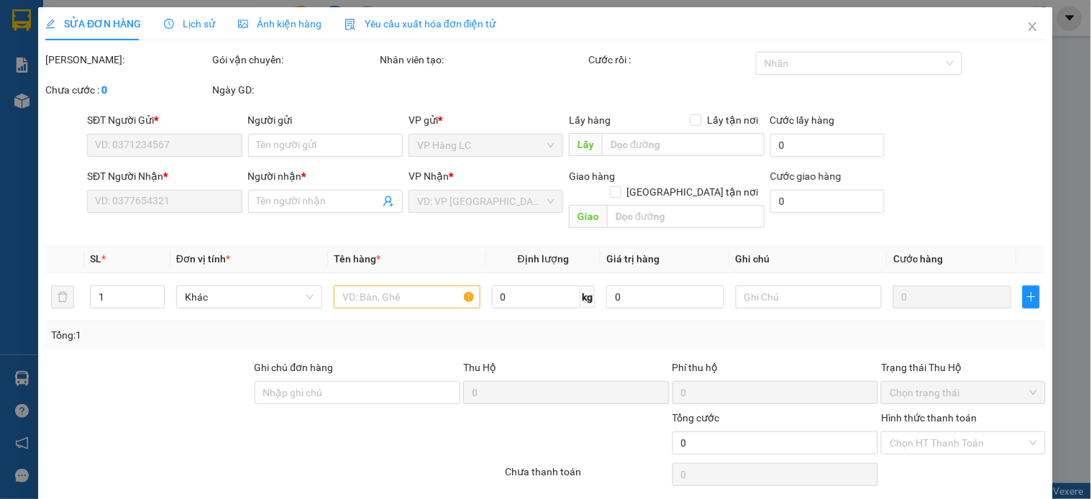
type input "0988168868"
type input "KT CƯỜNG"
type input "0979168027"
type input "thương"
checkbox input "true"
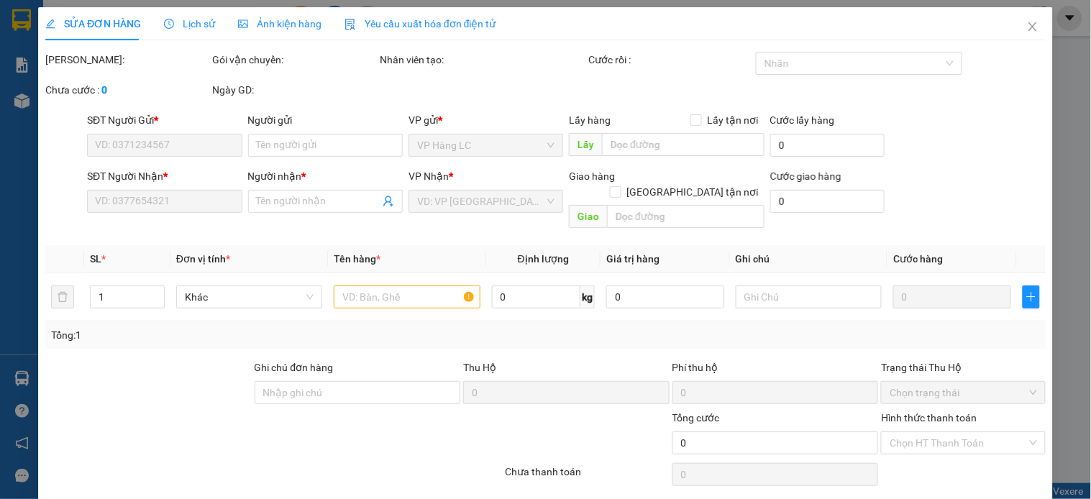
type input "42 PHÚC XÁ BA ĐÌNH"
type input "200.000"
type input "1.200.000"
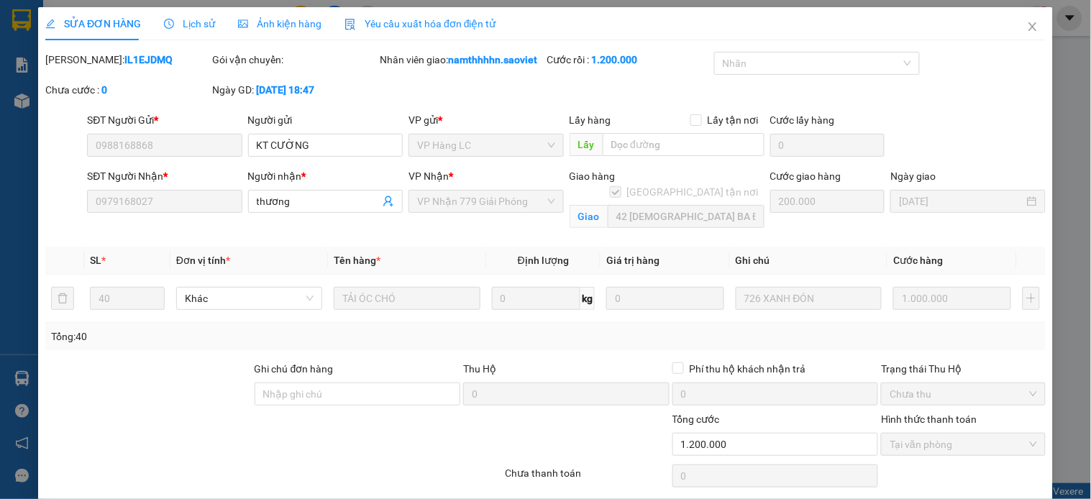
click at [199, 27] on span "Lịch sử" at bounding box center [189, 24] width 51 height 12
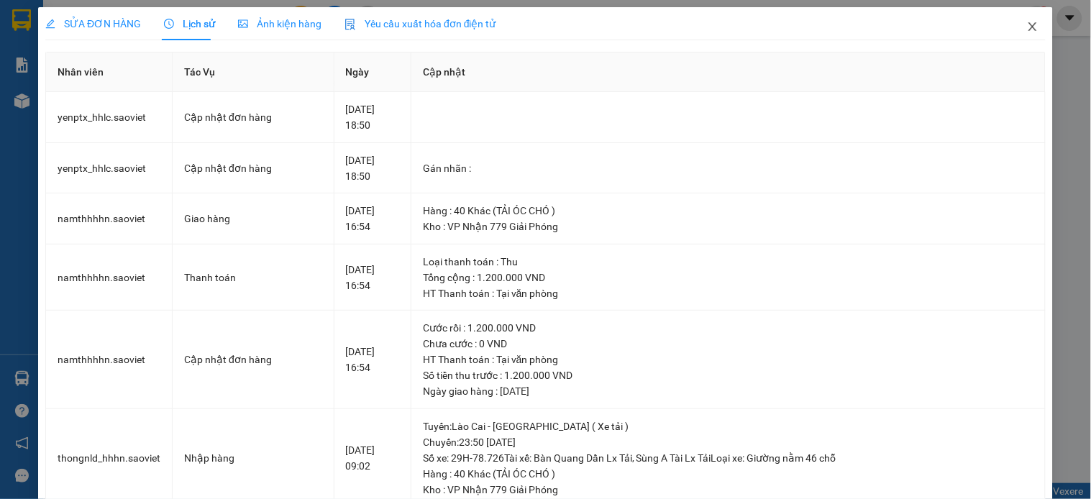
click at [1027, 22] on icon "close" at bounding box center [1033, 27] width 12 height 12
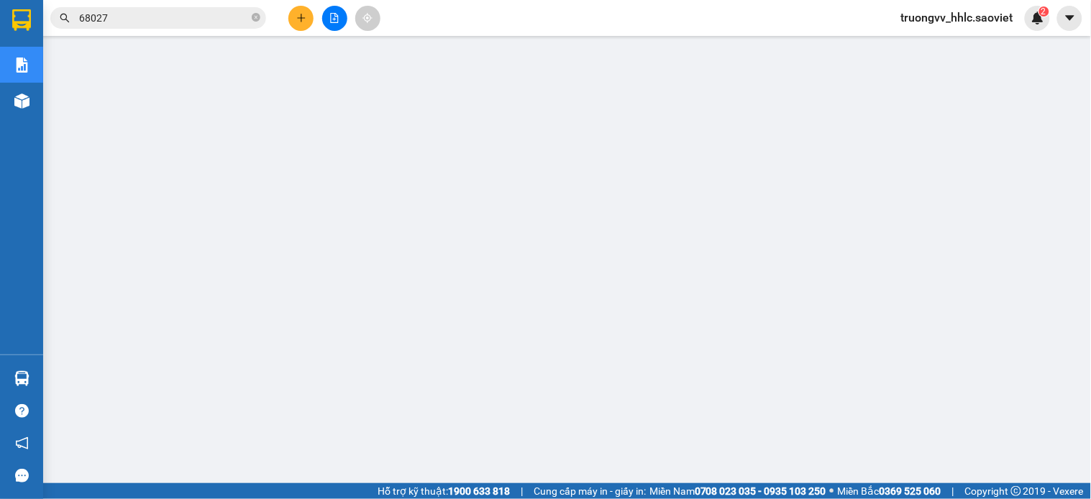
click at [196, 18] on input "68027" at bounding box center [164, 18] width 170 height 16
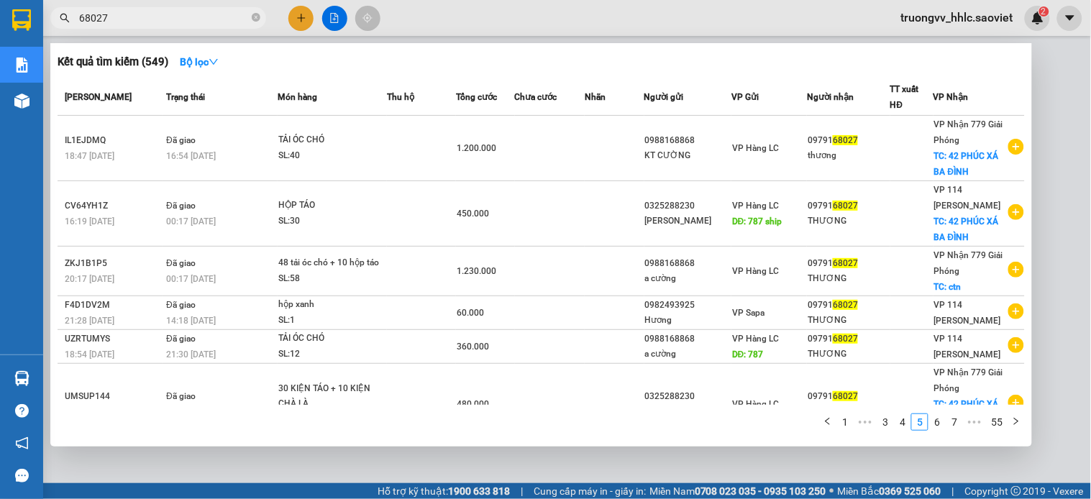
click at [1043, 72] on div at bounding box center [545, 249] width 1091 height 499
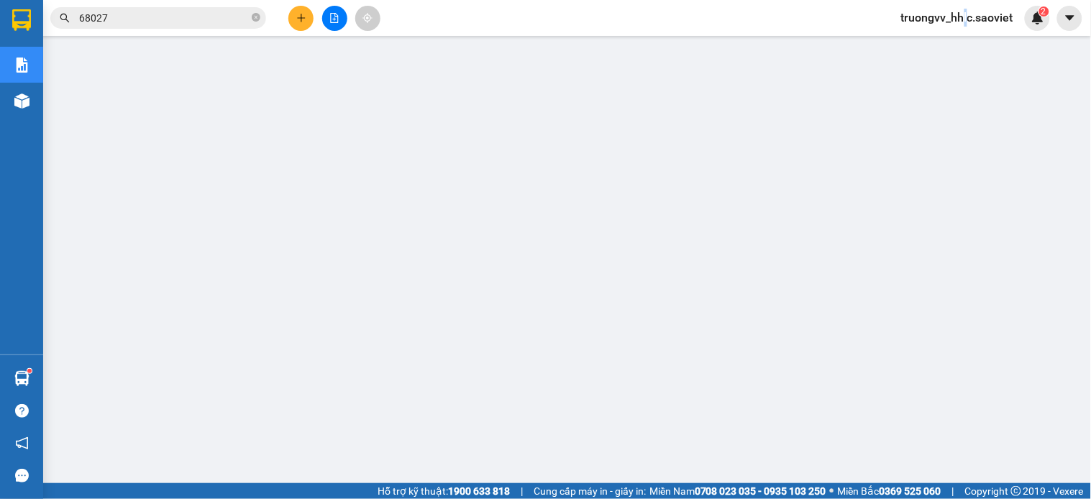
click at [963, 22] on span "truongvv_hhlc.saoviet" at bounding box center [957, 18] width 135 height 18
click at [951, 44] on span "Đăng xuất" at bounding box center [964, 45] width 105 height 16
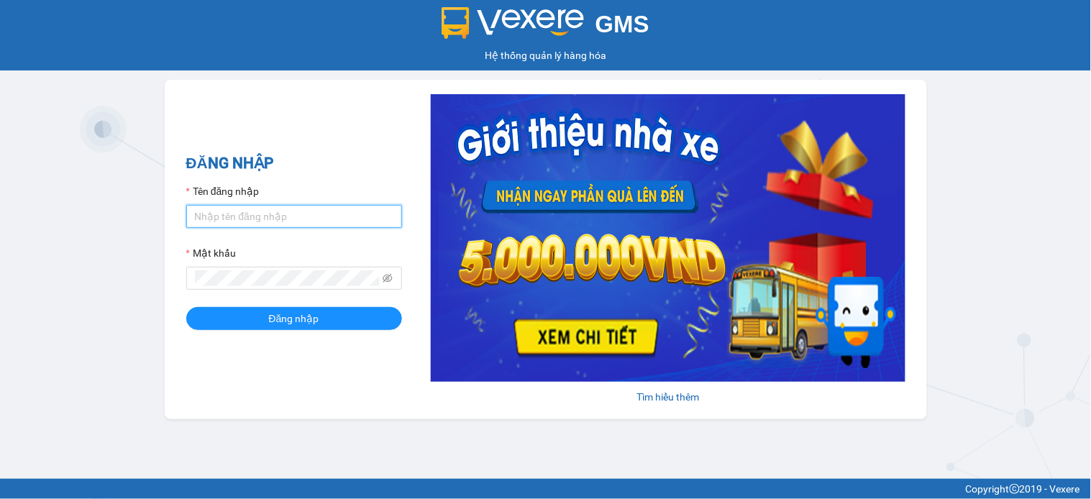
type input "huyennthhlc.saoviet"
click at [1009, 101] on div "GMS Hệ thống quản lý hàng hóa ĐĂNG NHẬP Tên đăng nhập huyennthhlc.saoviet Mật k…" at bounding box center [545, 239] width 1091 height 479
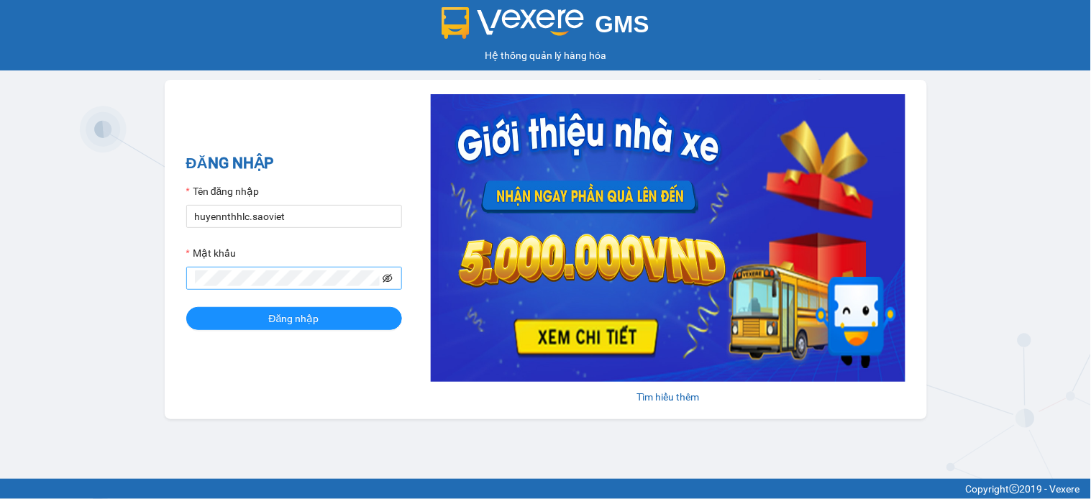
click at [392, 283] on icon "eye-invisible" at bounding box center [388, 278] width 10 height 10
drag, startPoint x: 240, startPoint y: 317, endPoint x: 249, endPoint y: 317, distance: 9.4
click at [241, 317] on button "Đăng nhập" at bounding box center [294, 318] width 216 height 23
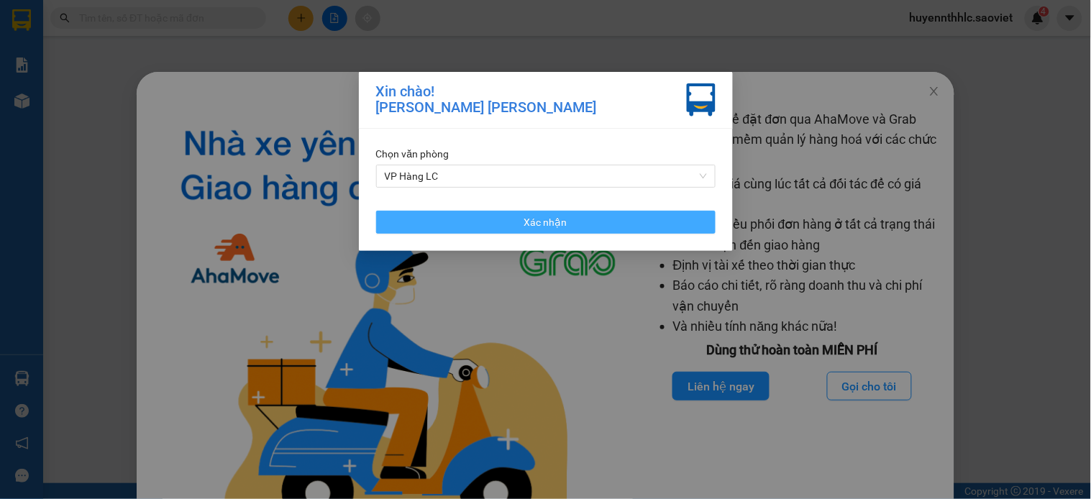
click at [678, 224] on button "Xác nhận" at bounding box center [546, 222] width 340 height 23
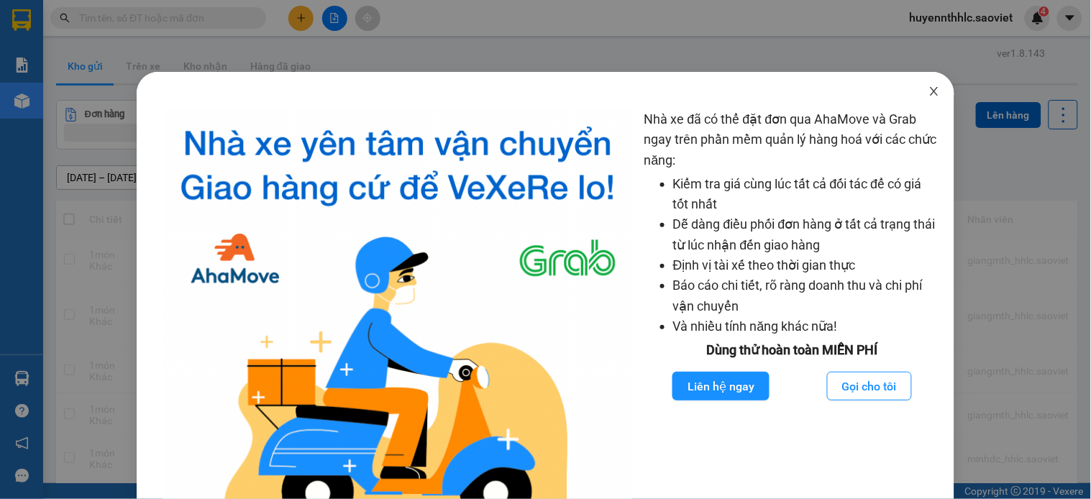
click at [931, 92] on icon "close" at bounding box center [935, 91] width 8 height 9
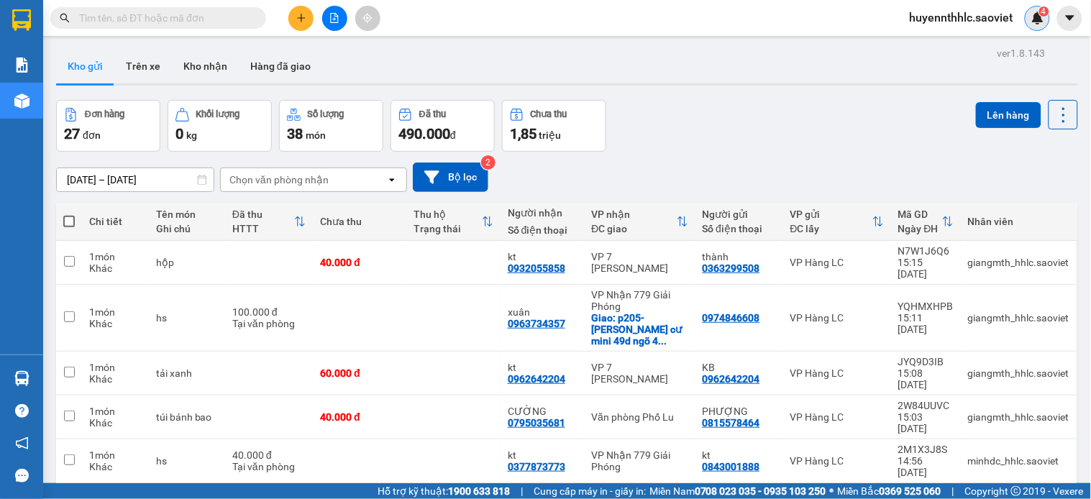
click at [1047, 24] on div "4" at bounding box center [1037, 18] width 25 height 25
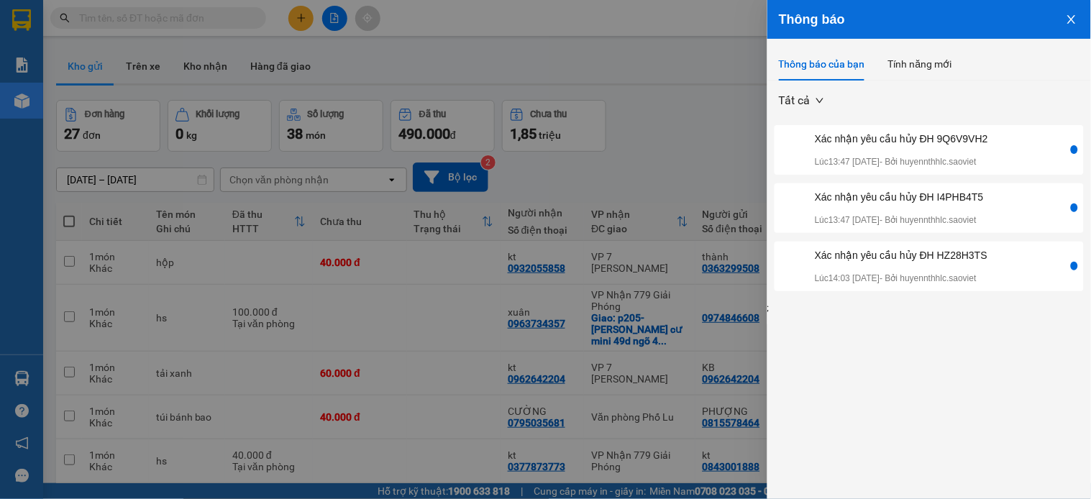
click at [1074, 17] on icon "close" at bounding box center [1072, 19] width 8 height 9
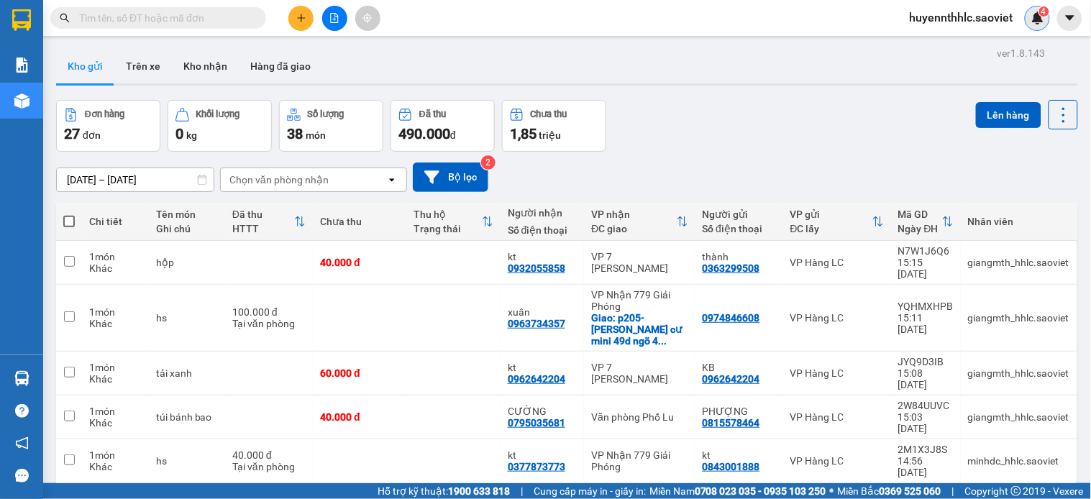
click at [1042, 27] on div "4" at bounding box center [1037, 18] width 25 height 25
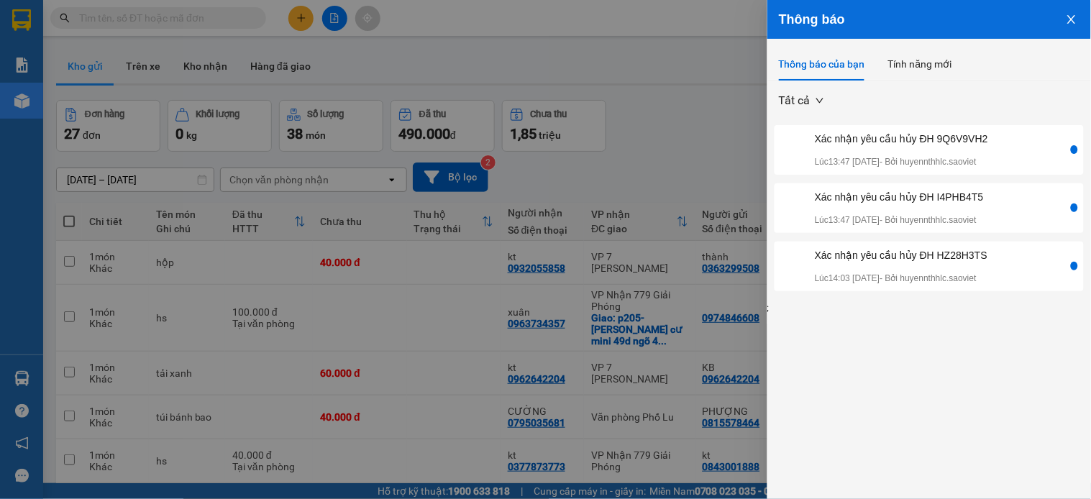
click at [1076, 22] on icon "close" at bounding box center [1072, 20] width 12 height 12
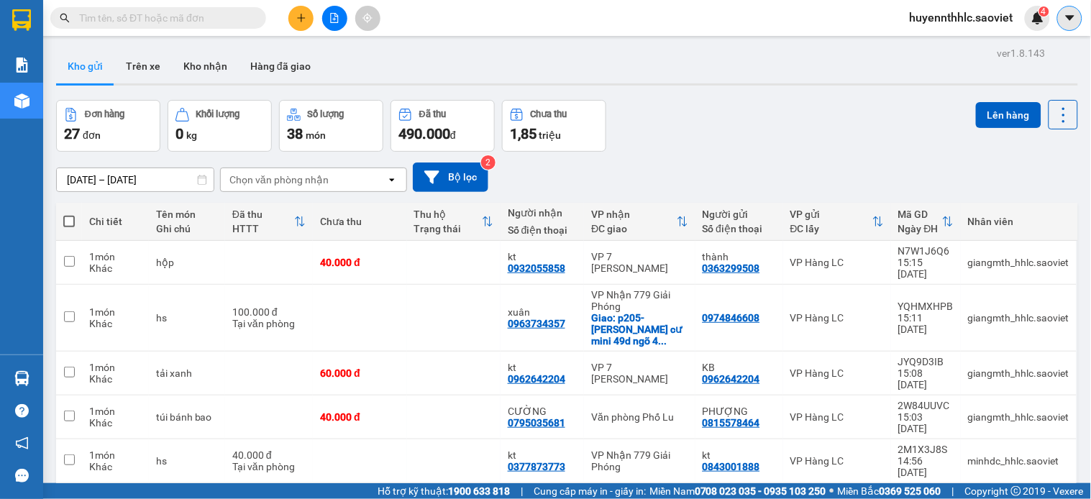
click at [1075, 27] on button at bounding box center [1070, 18] width 25 height 25
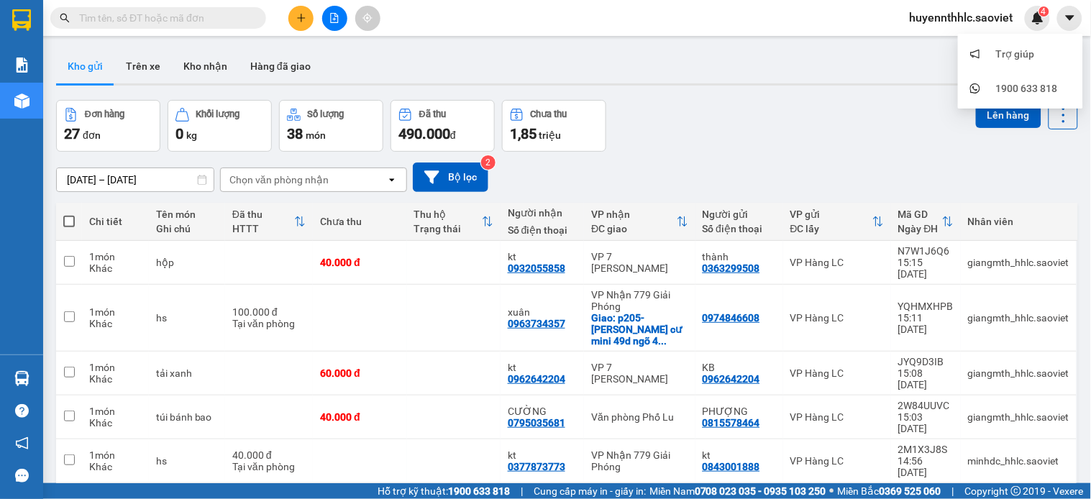
click at [145, 16] on input "text" at bounding box center [164, 18] width 170 height 16
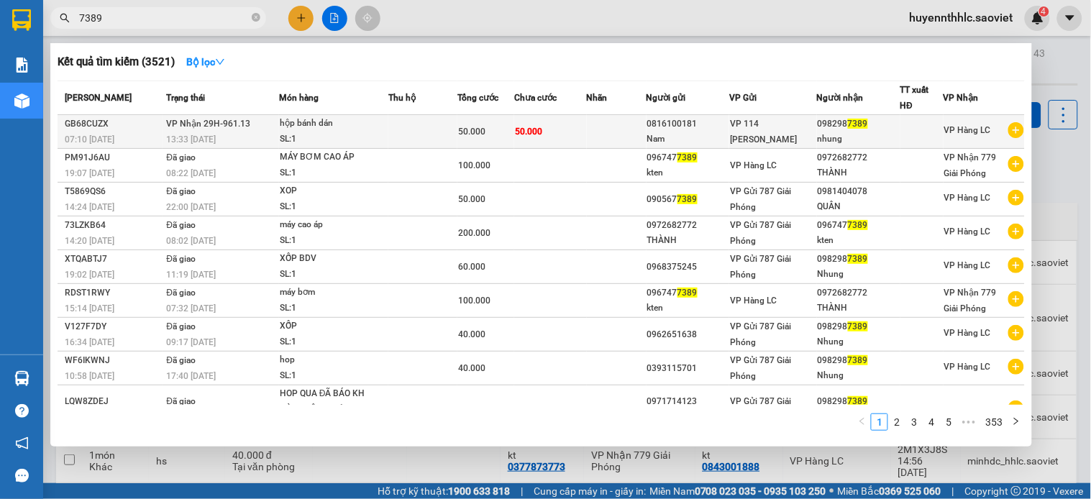
type input "7389"
click at [509, 138] on div "50.000" at bounding box center [485, 132] width 55 height 16
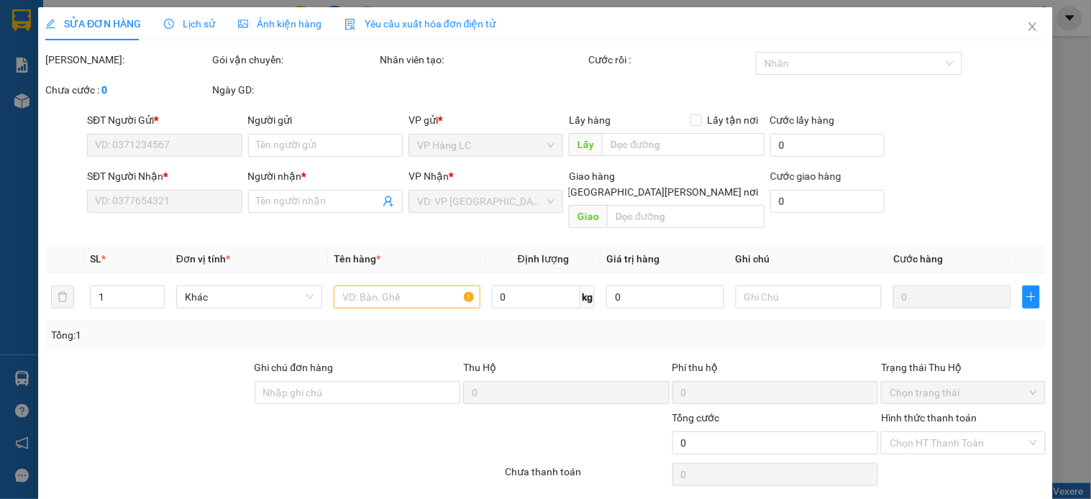
type input "0816100181"
type input "Nam"
type input "0982987389"
type input "nhung"
type input "50.000"
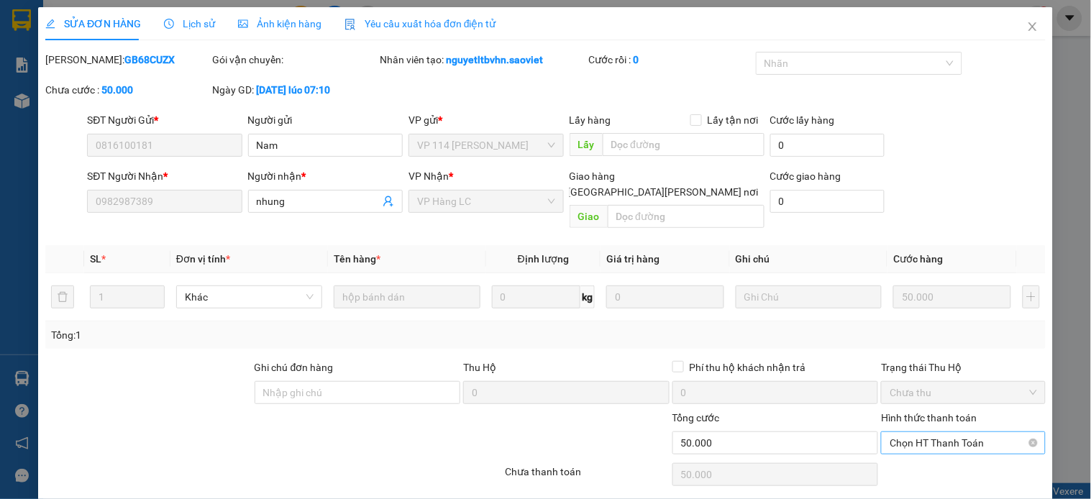
click at [998, 432] on span "Chọn HT Thanh Toán" at bounding box center [963, 443] width 147 height 22
click at [911, 455] on div "Tại văn phòng" at bounding box center [953, 456] width 145 height 16
type input "0"
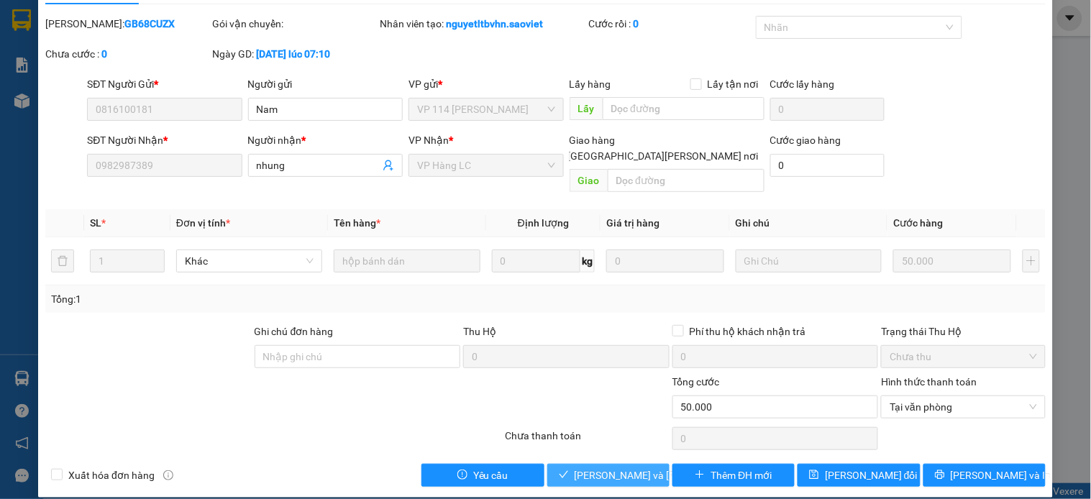
click at [590, 468] on span "[PERSON_NAME] và Giao hàng" at bounding box center [672, 476] width 194 height 16
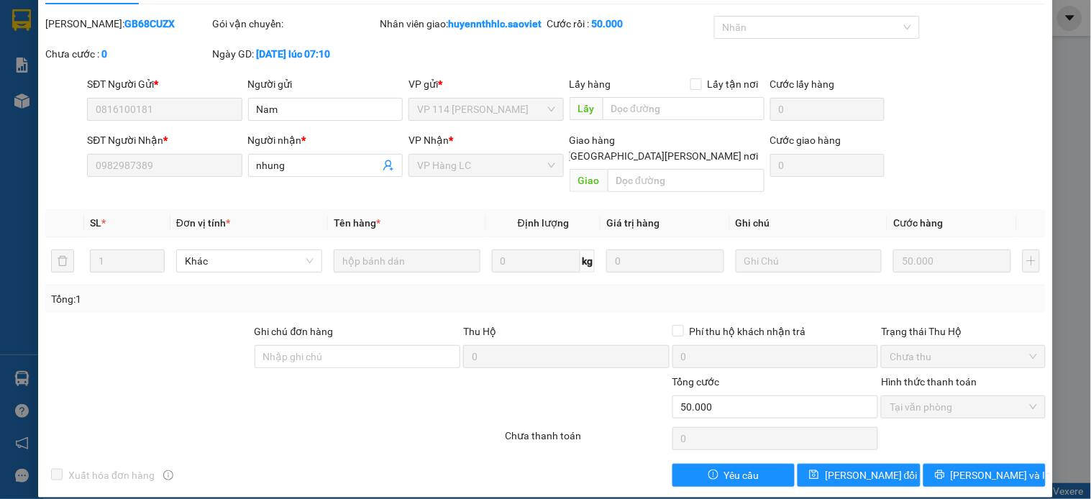
scroll to position [0, 0]
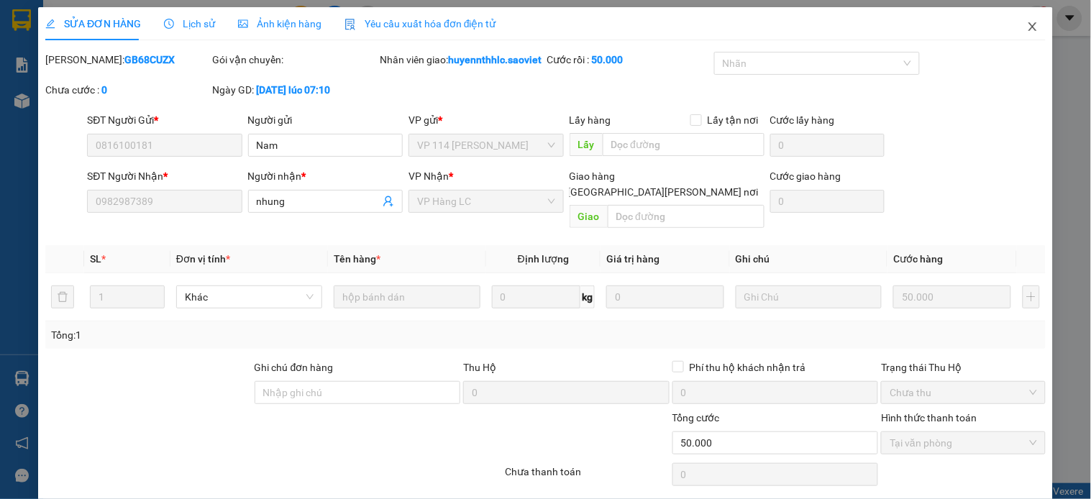
click at [1027, 29] on icon "close" at bounding box center [1033, 27] width 12 height 12
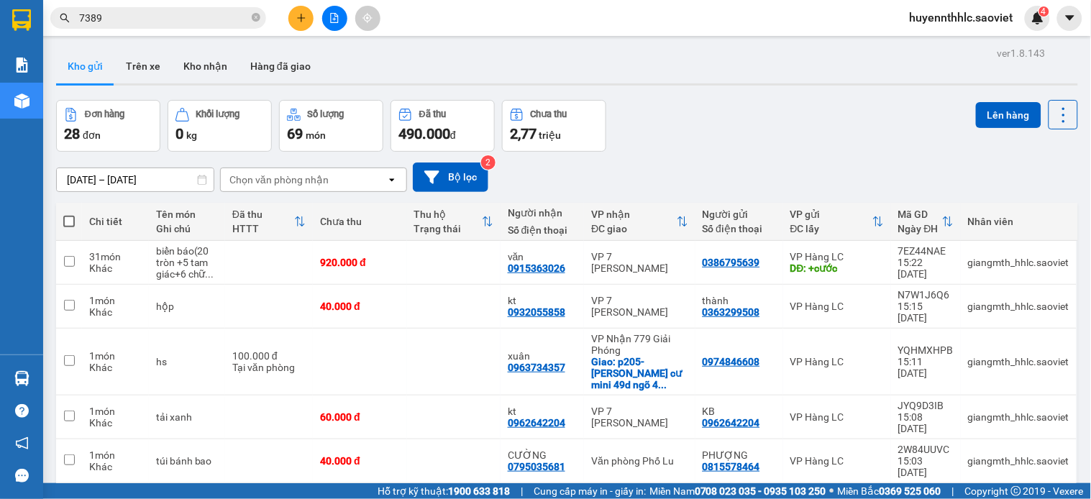
click at [255, 17] on icon "close-circle" at bounding box center [256, 17] width 9 height 9
click at [240, 22] on input "text" at bounding box center [164, 18] width 170 height 16
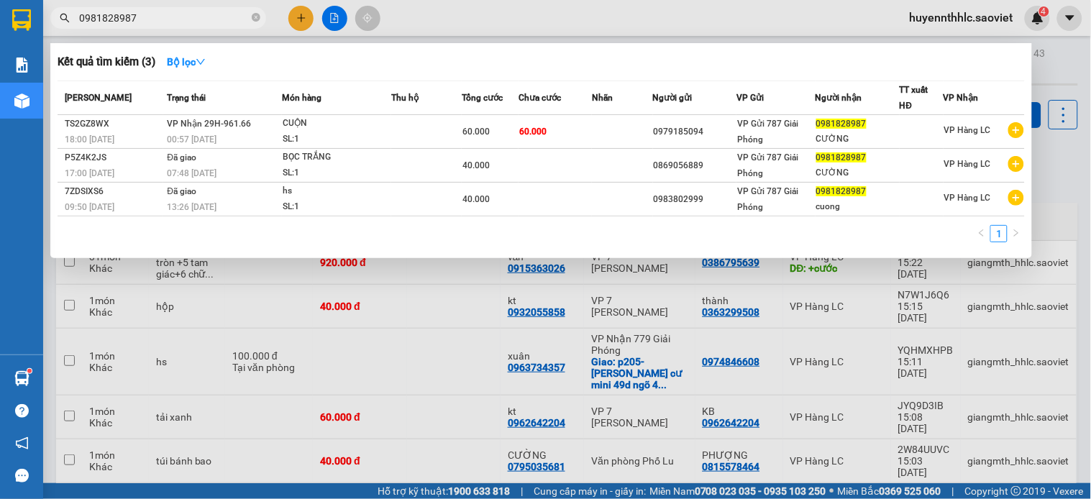
click at [1091, 420] on div at bounding box center [545, 249] width 1091 height 499
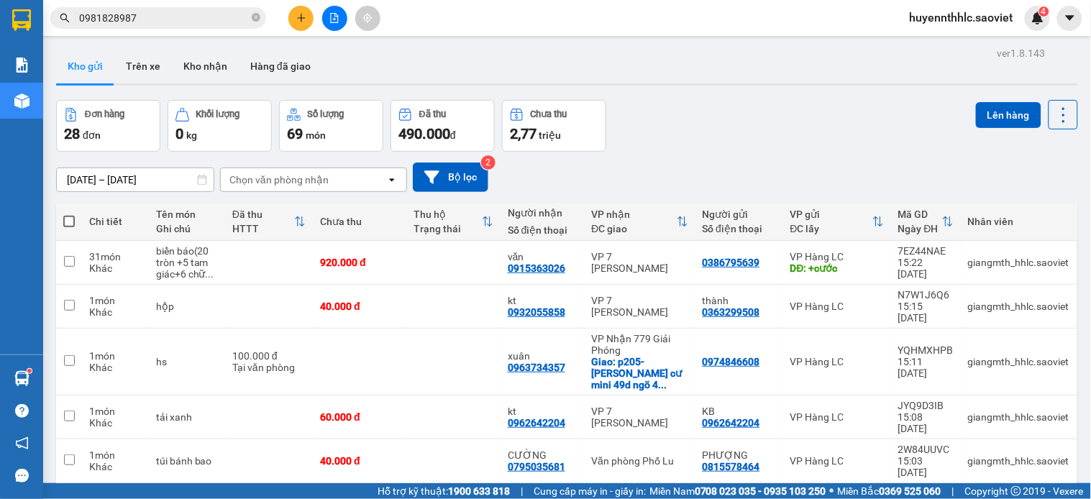
click at [182, 24] on input "0981828987" at bounding box center [164, 18] width 170 height 16
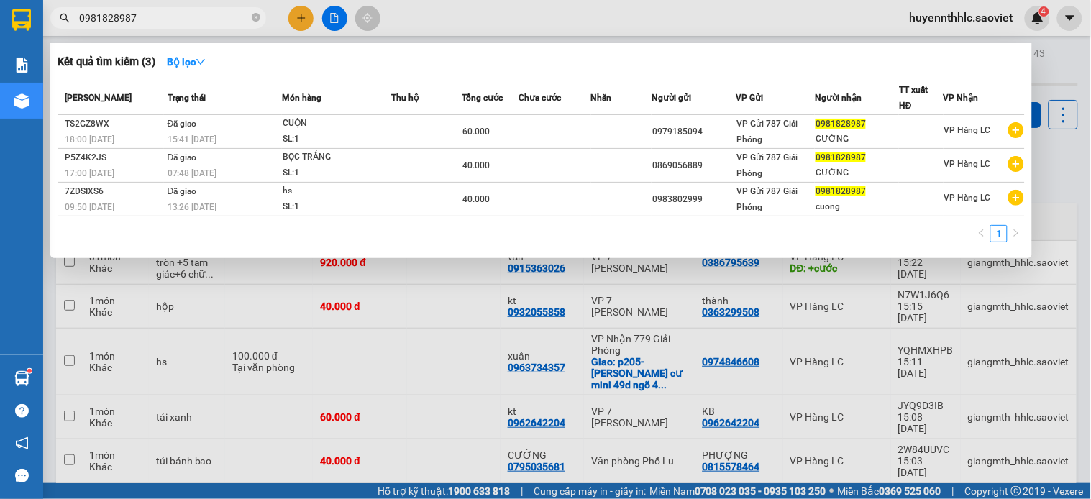
click at [1089, 157] on div at bounding box center [545, 249] width 1091 height 499
click at [169, 26] on span "0981828987" at bounding box center [158, 18] width 216 height 22
click at [183, 15] on input "0981828987" at bounding box center [164, 18] width 170 height 16
type input "0"
type input "1196"
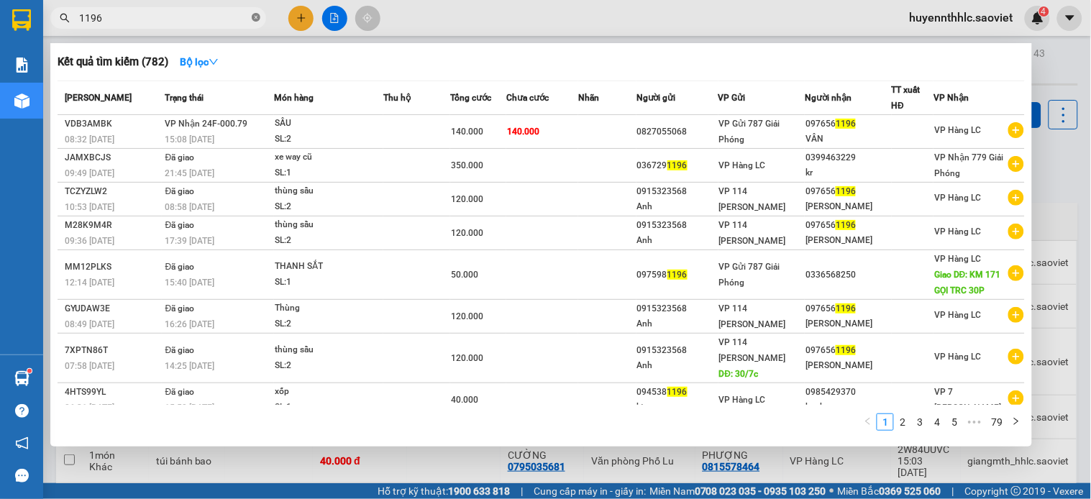
click at [256, 22] on icon "close-circle" at bounding box center [256, 17] width 9 height 9
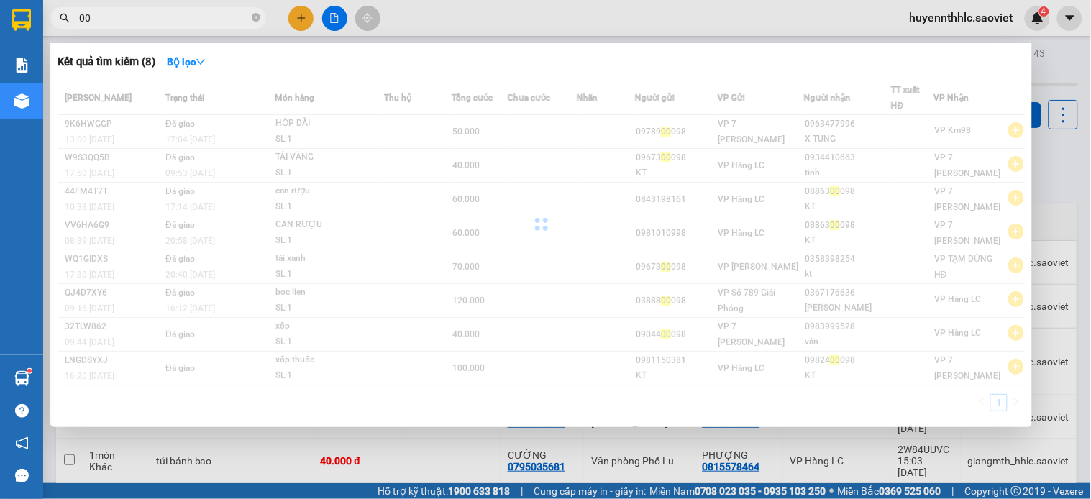
type input "0"
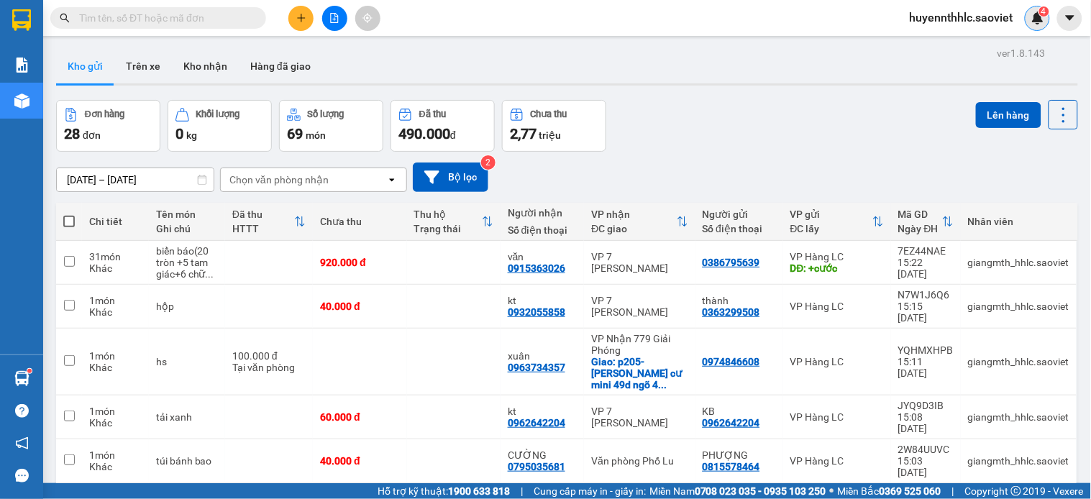
click at [1047, 17] on div "4" at bounding box center [1037, 18] width 25 height 25
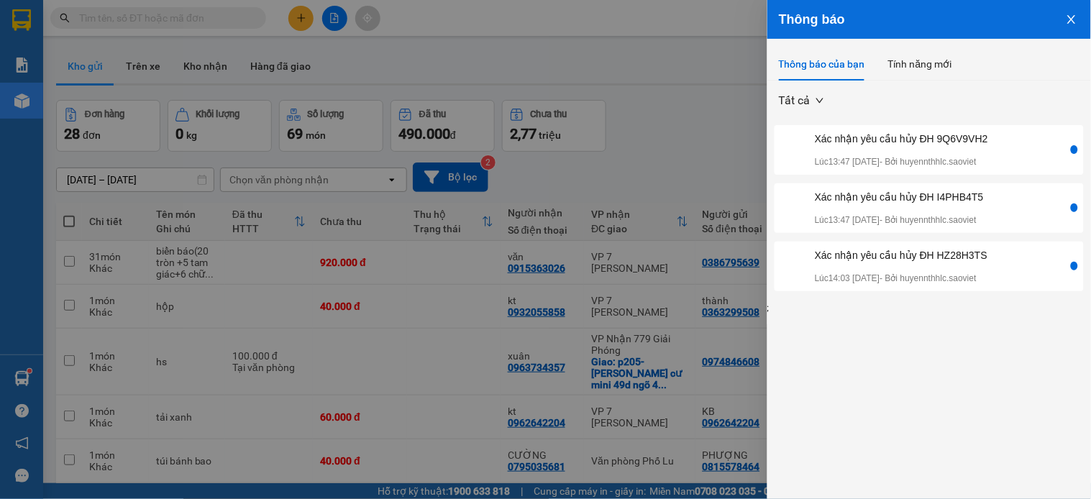
drag, startPoint x: 1070, startPoint y: 24, endPoint x: 1065, endPoint y: 32, distance: 8.8
click at [1069, 24] on icon "close" at bounding box center [1072, 20] width 12 height 12
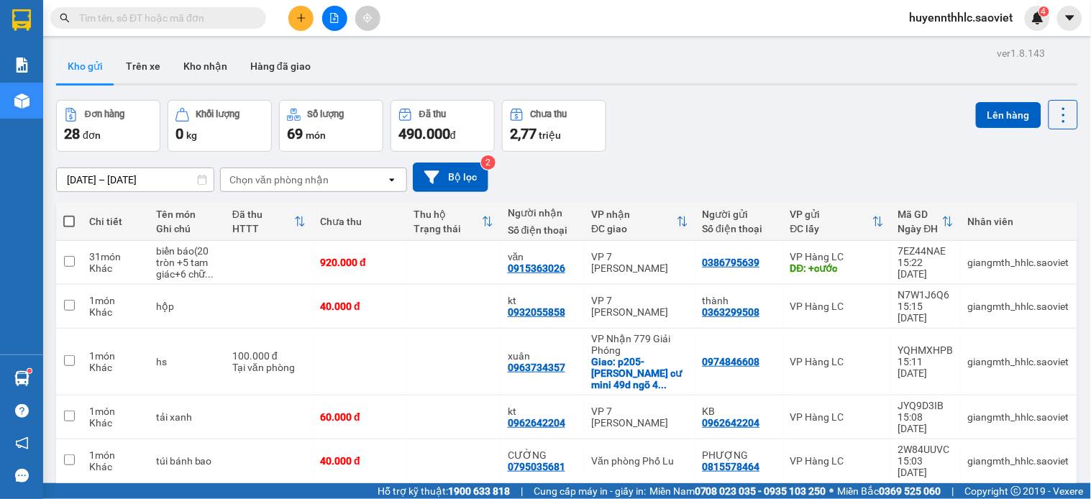
click at [1037, 15] on img at bounding box center [1038, 18] width 13 height 13
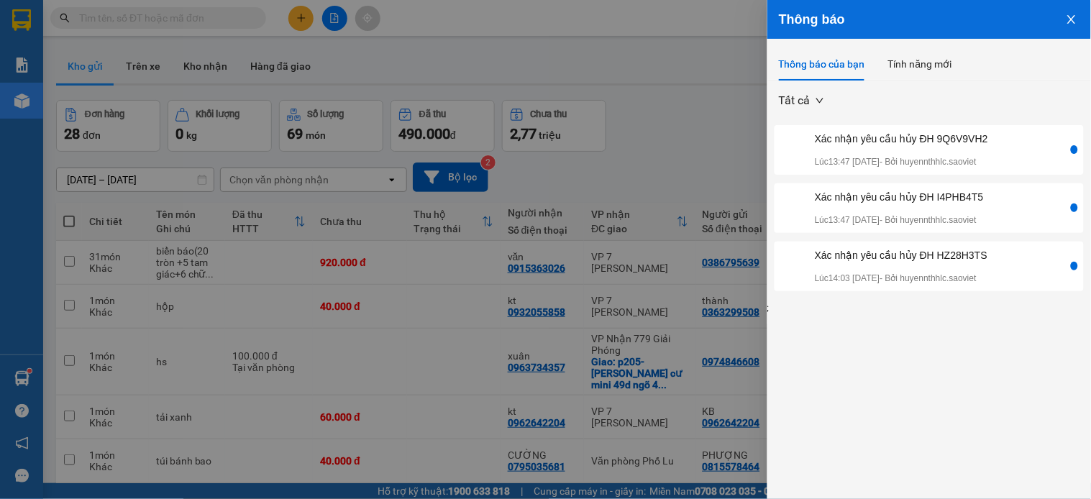
click at [1069, 20] on icon "close" at bounding box center [1072, 20] width 12 height 12
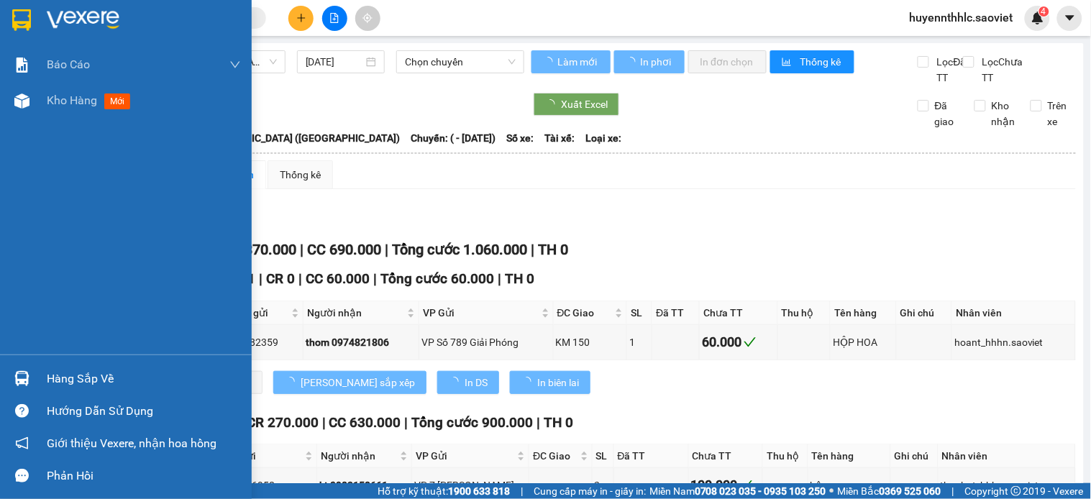
type input "[DATE]"
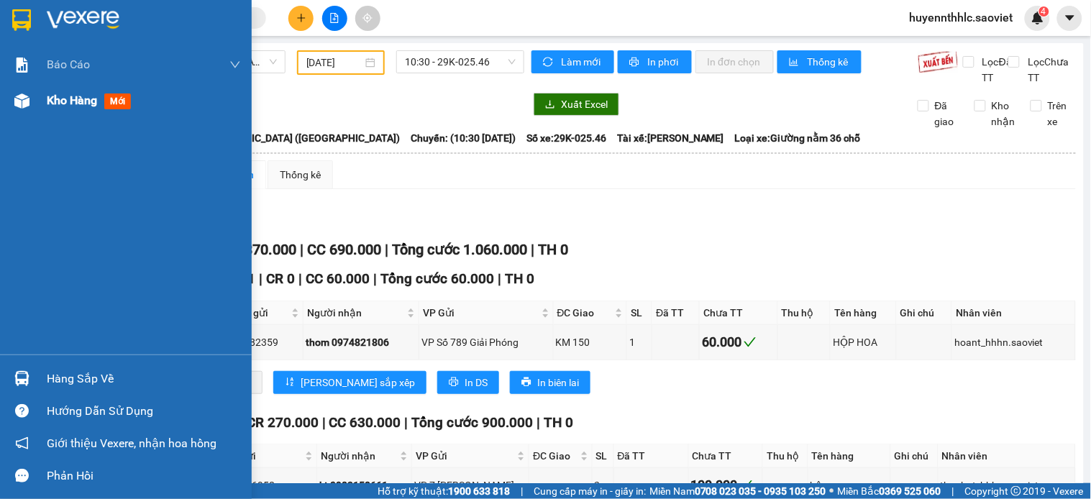
click at [60, 102] on span "Kho hàng" at bounding box center [72, 101] width 50 height 14
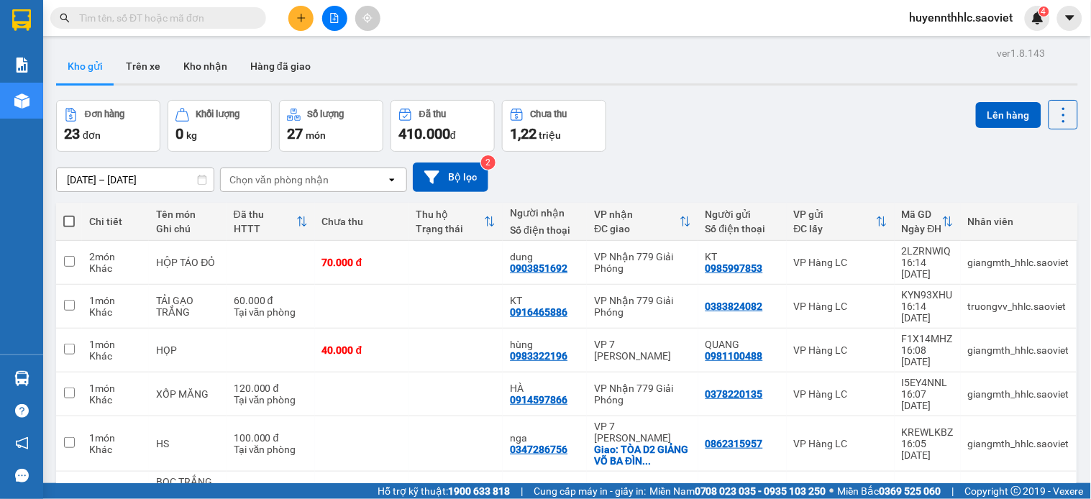
click at [131, 23] on input "text" at bounding box center [164, 18] width 170 height 16
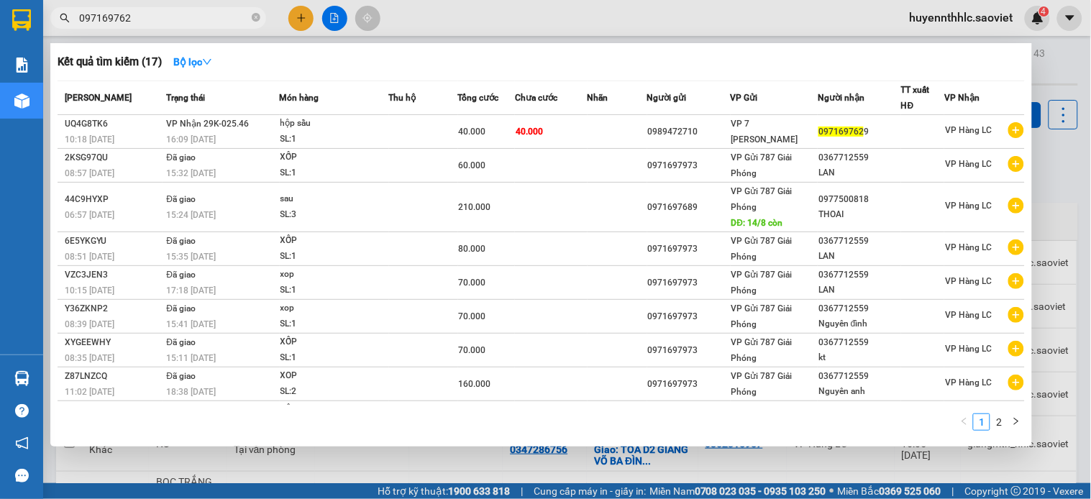
type input "0971697629"
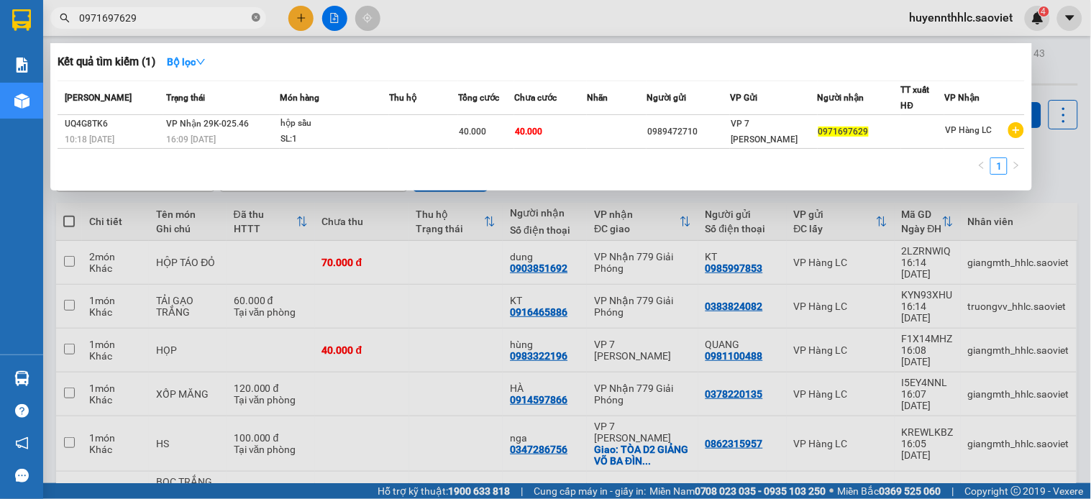
click at [253, 17] on icon "close-circle" at bounding box center [256, 17] width 9 height 9
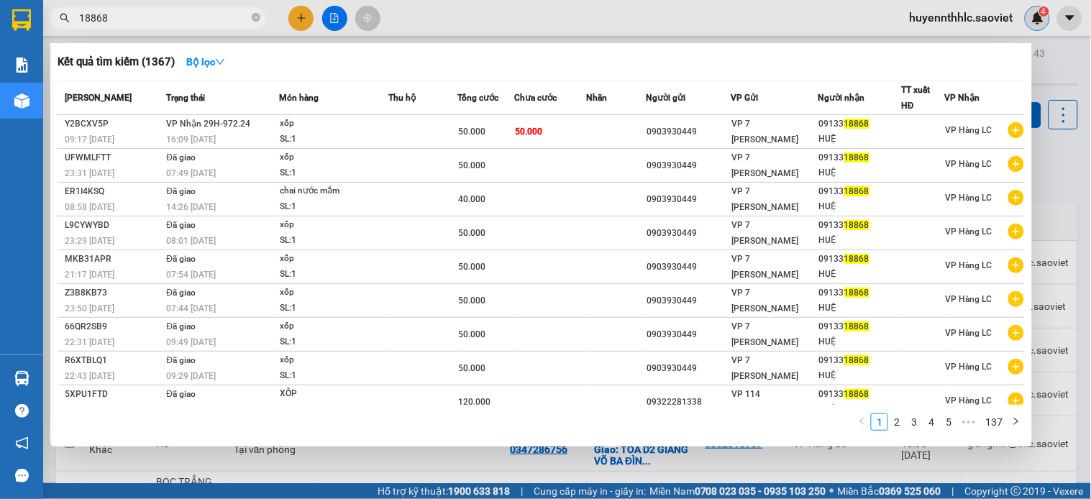
click at [1030, 17] on div at bounding box center [545, 249] width 1091 height 499
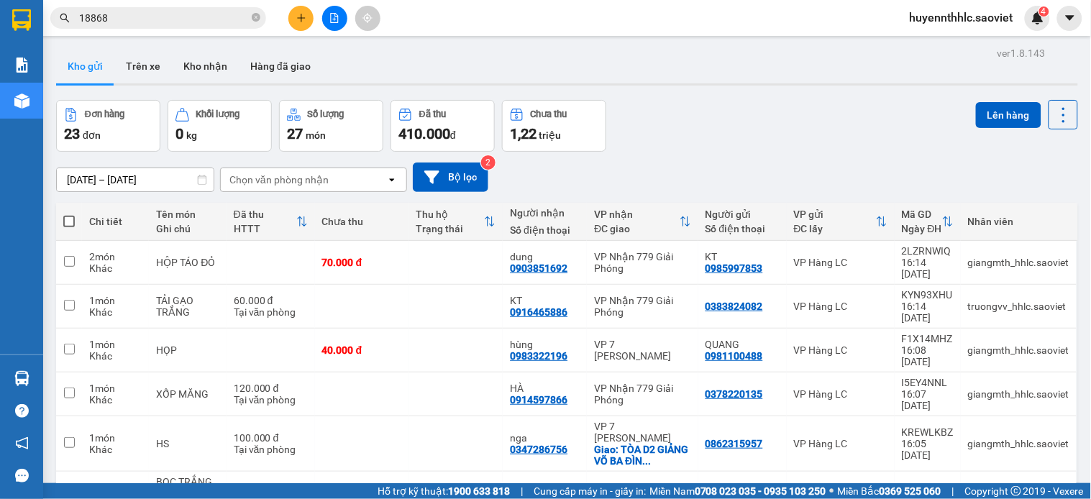
click at [1025, 20] on div "huyennthhlc.saoviet 4" at bounding box center [975, 18] width 152 height 25
click at [1038, 24] on img at bounding box center [1038, 18] width 13 height 13
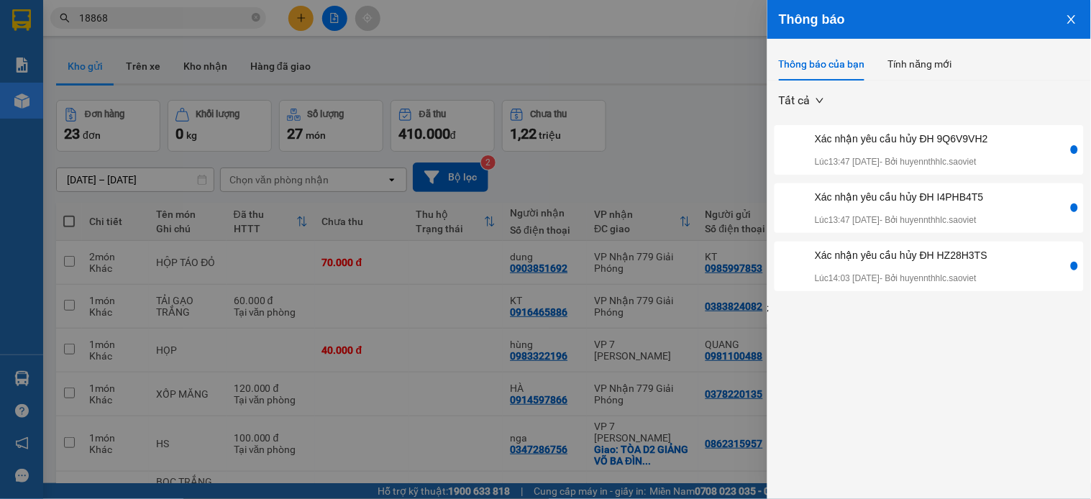
click at [1070, 23] on icon "close" at bounding box center [1072, 20] width 12 height 12
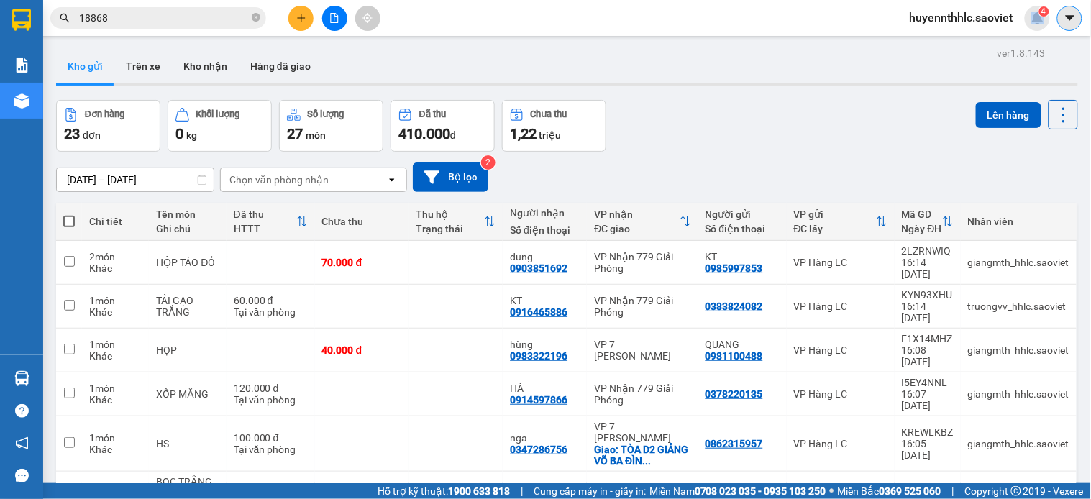
click at [1066, 22] on icon "caret-down" at bounding box center [1070, 18] width 13 height 13
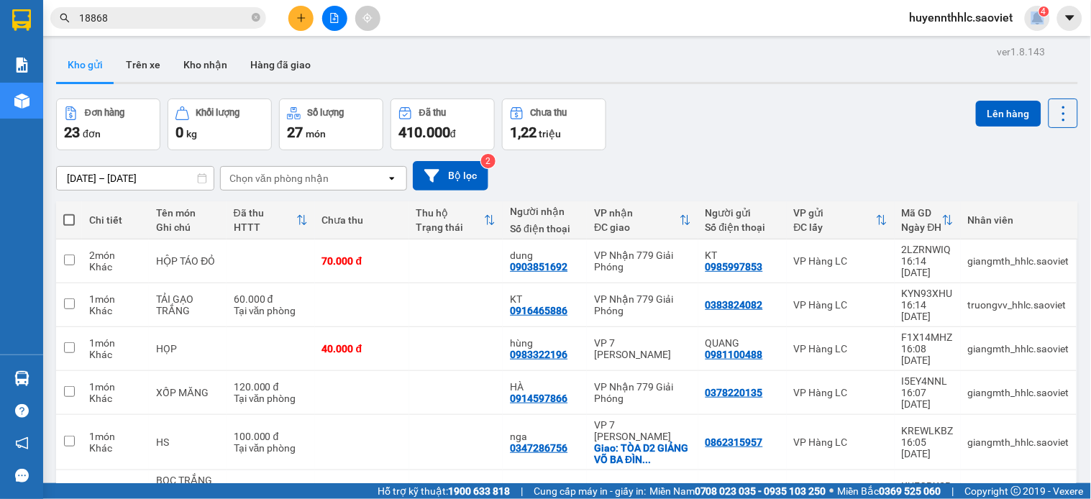
scroll to position [88, 0]
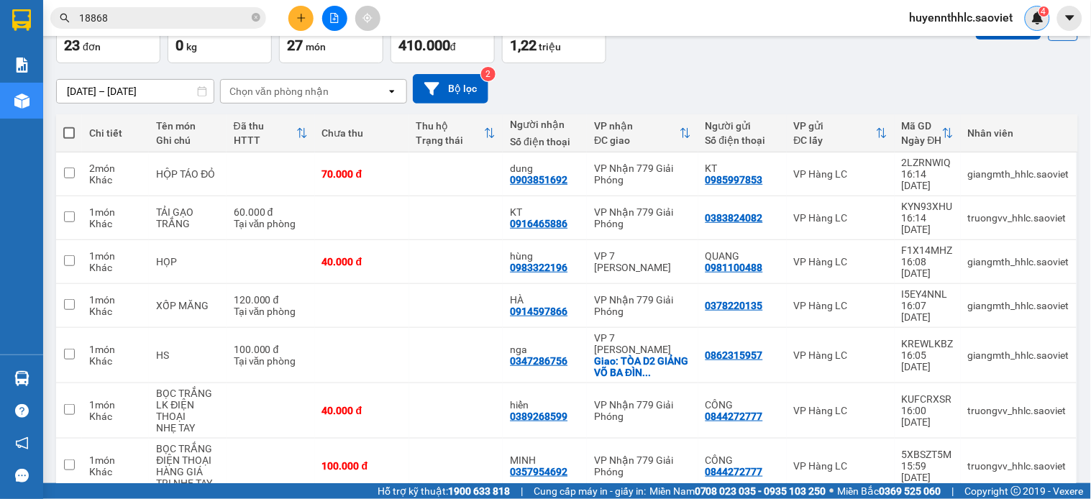
click at [1046, 22] on div "4" at bounding box center [1037, 18] width 25 height 25
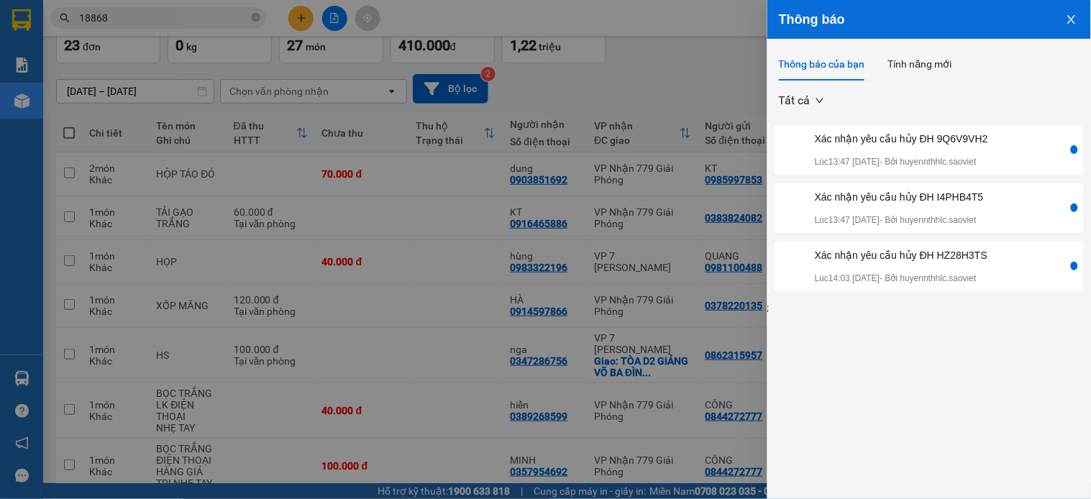
click at [1068, 22] on icon "close" at bounding box center [1072, 20] width 12 height 12
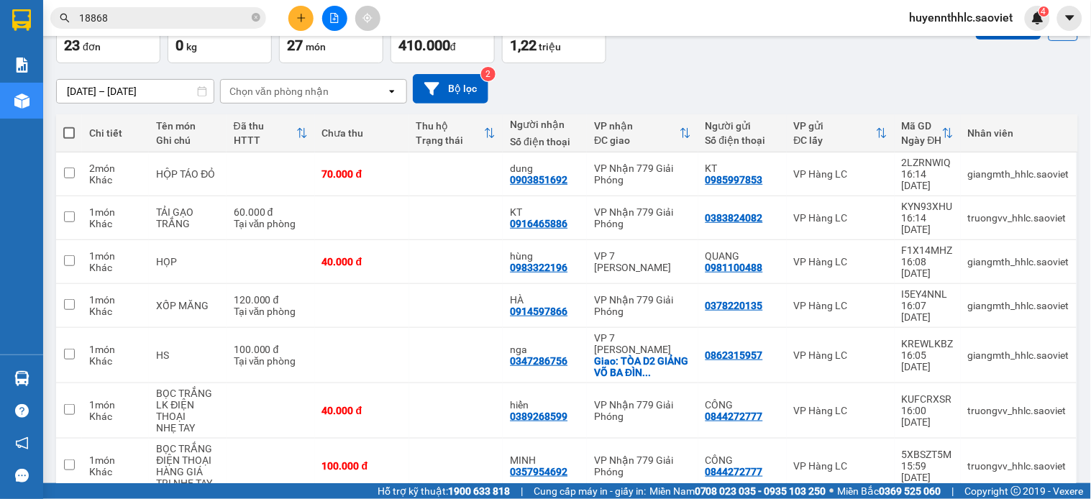
click at [225, 23] on input "18868" at bounding box center [164, 18] width 170 height 16
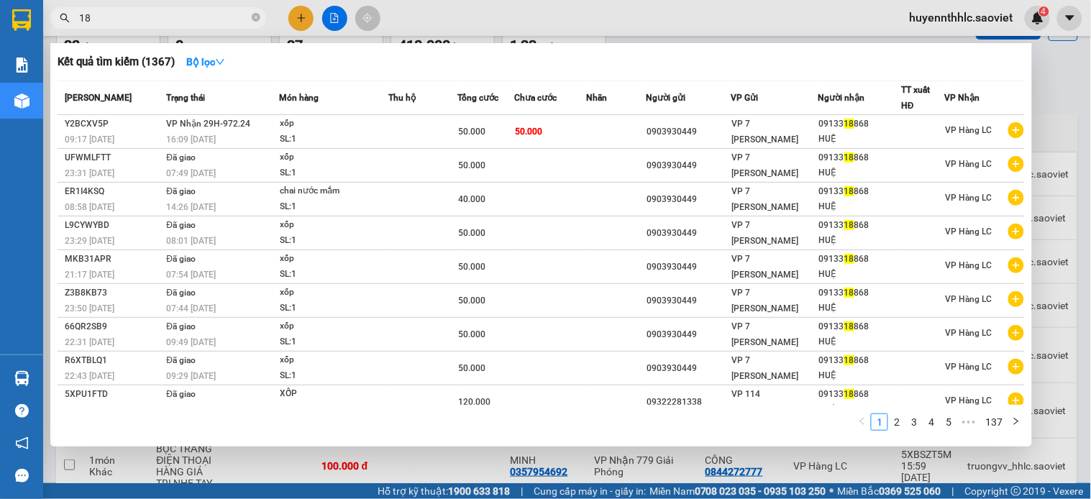
type input "1"
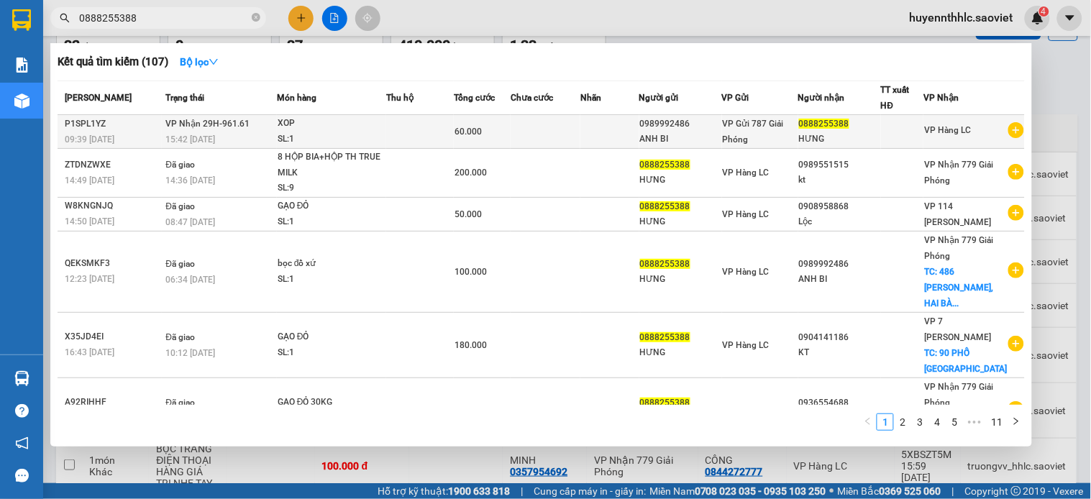
type input "0888255388"
click at [640, 120] on td at bounding box center [610, 132] width 59 height 34
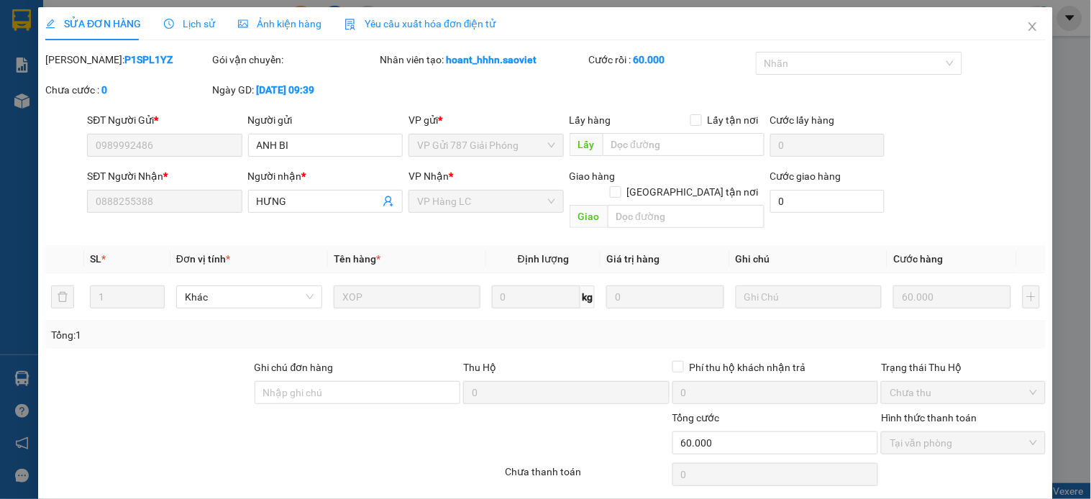
type input "0989992486"
type input "ANH BI"
type input "0888255388"
type input "HƯNG"
type input "60.000"
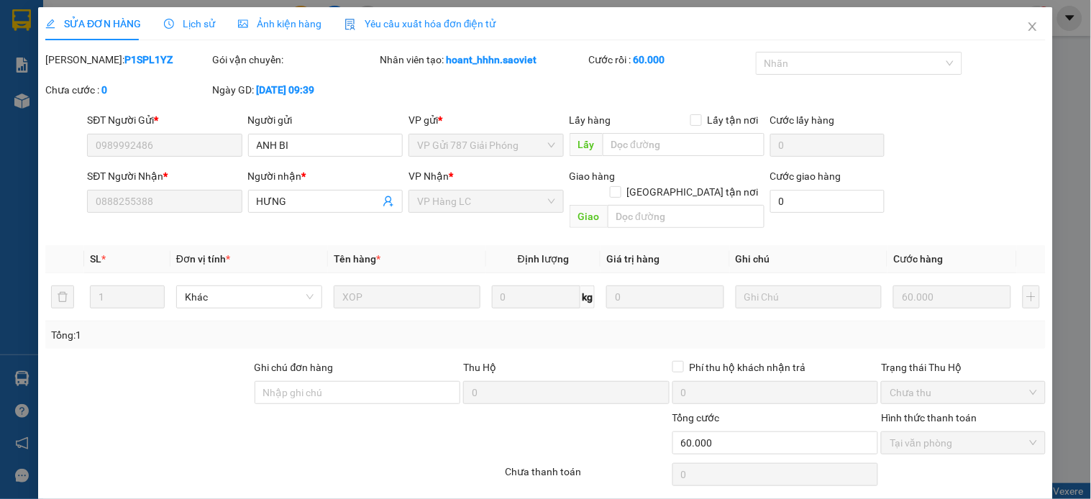
scroll to position [36, 0]
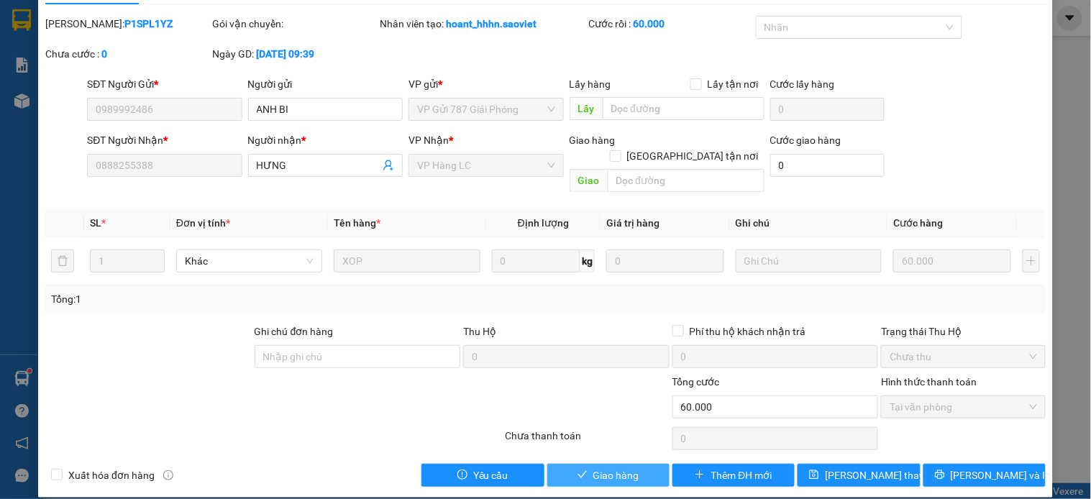
click at [601, 468] on span "Giao hàng" at bounding box center [617, 476] width 46 height 16
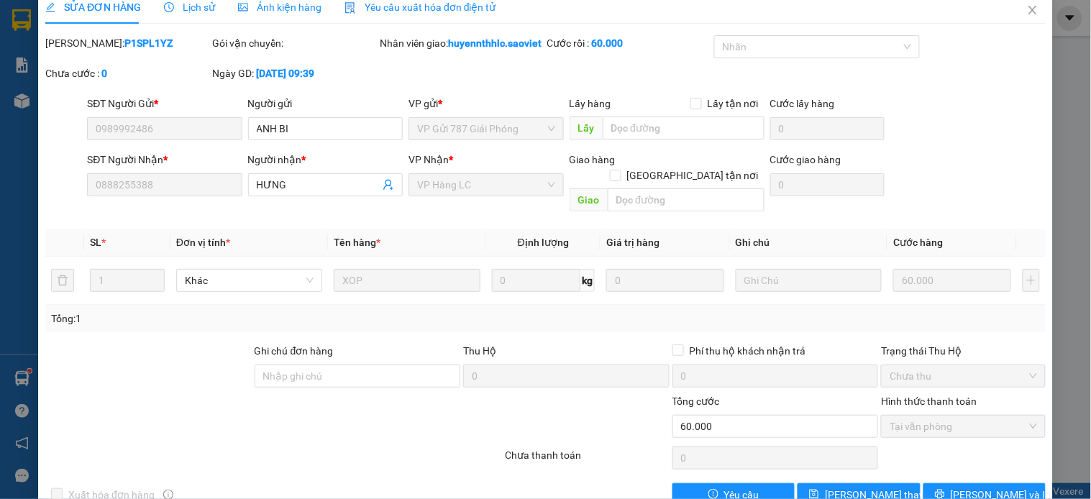
scroll to position [0, 0]
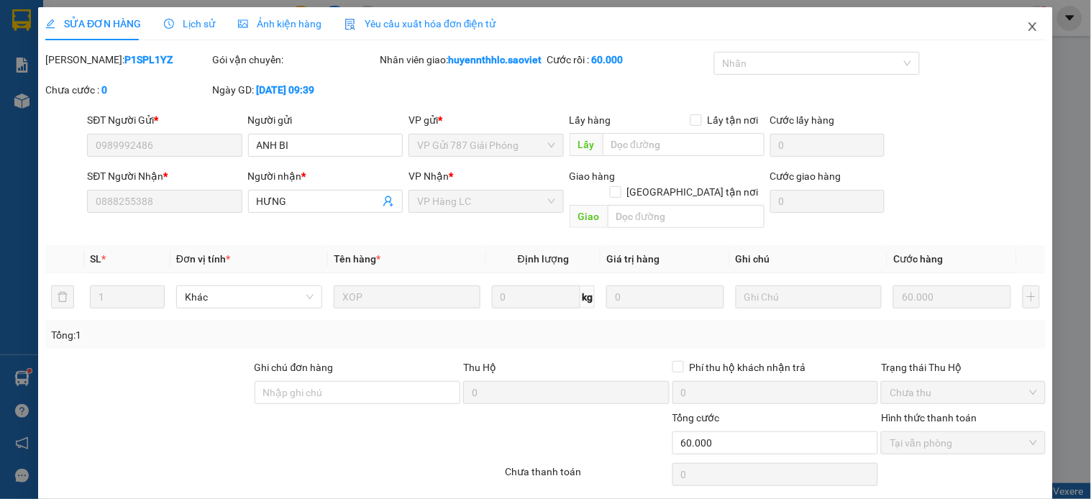
click at [1027, 27] on icon "close" at bounding box center [1033, 27] width 12 height 12
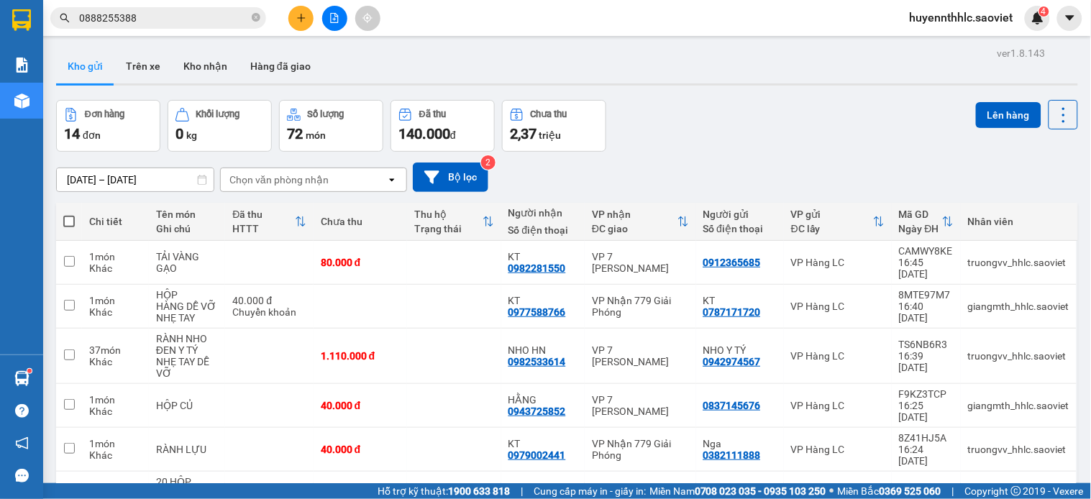
drag, startPoint x: 451, startPoint y: 219, endPoint x: 452, endPoint y: 209, distance: 10.8
drag, startPoint x: 452, startPoint y: 209, endPoint x: 192, endPoint y: 41, distance: 309.1
click at [191, 31] on div "Kết quả tìm kiếm ( 107 ) Bộ lọc Mã ĐH Trạng thái Món hàng Thu hộ Tổng cước Chưa…" at bounding box center [140, 18] width 281 height 25
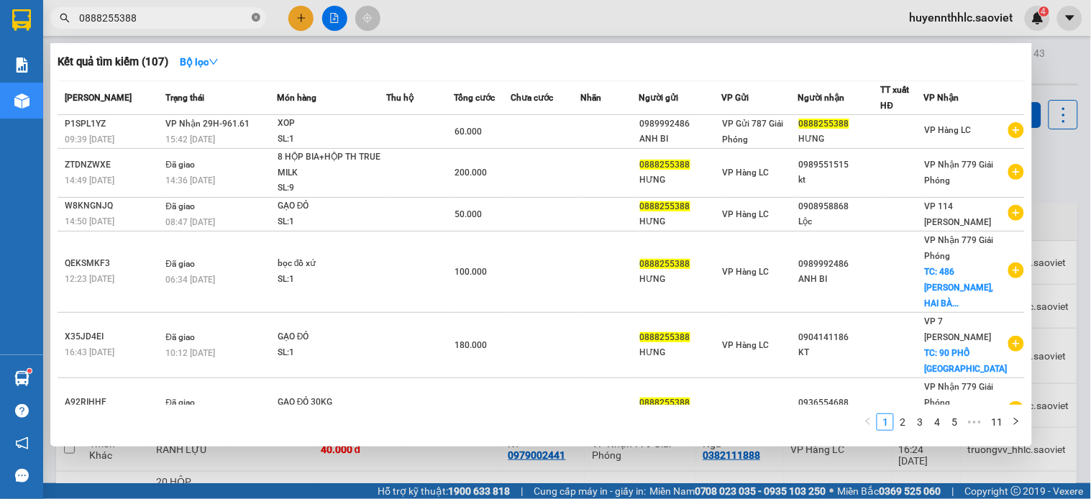
click at [255, 22] on icon "close-circle" at bounding box center [256, 17] width 9 height 9
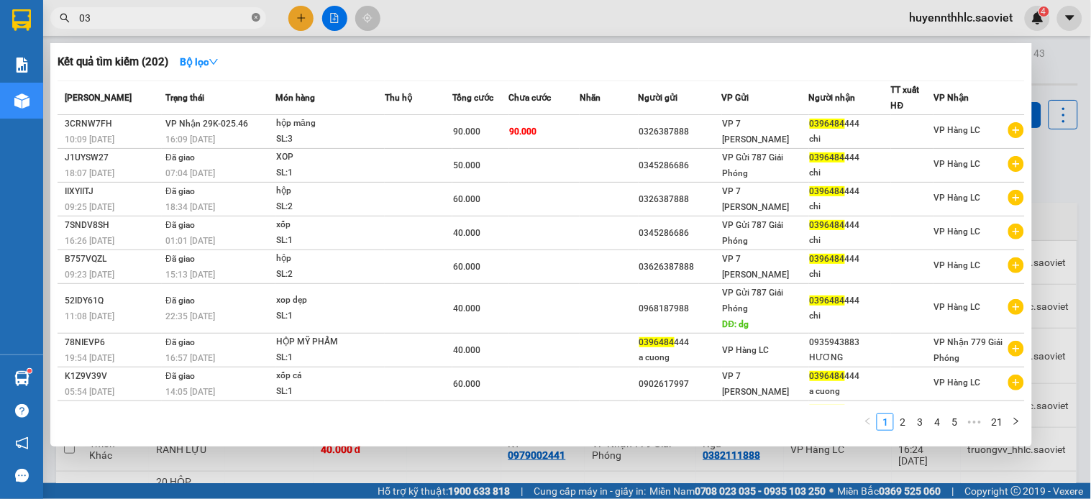
type input "0"
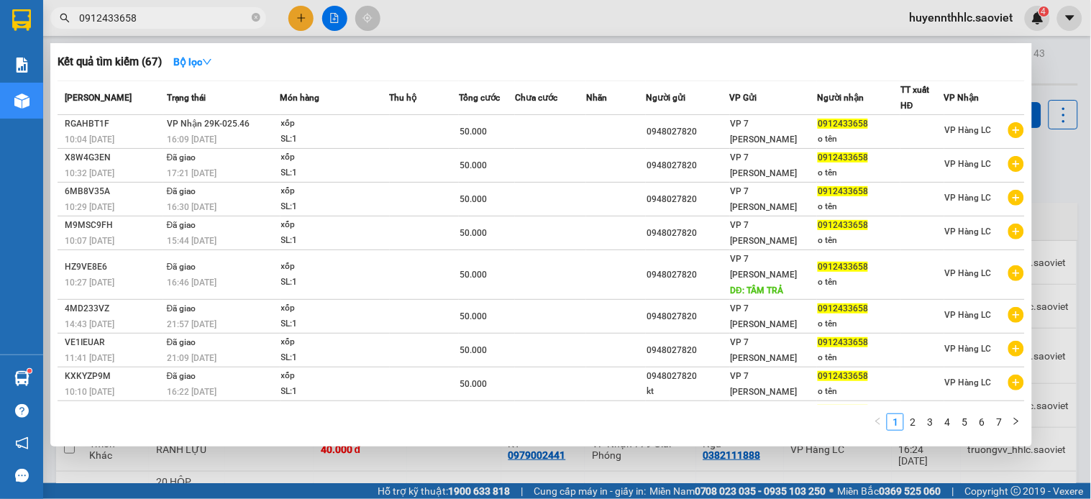
click at [1056, 74] on div at bounding box center [545, 249] width 1091 height 499
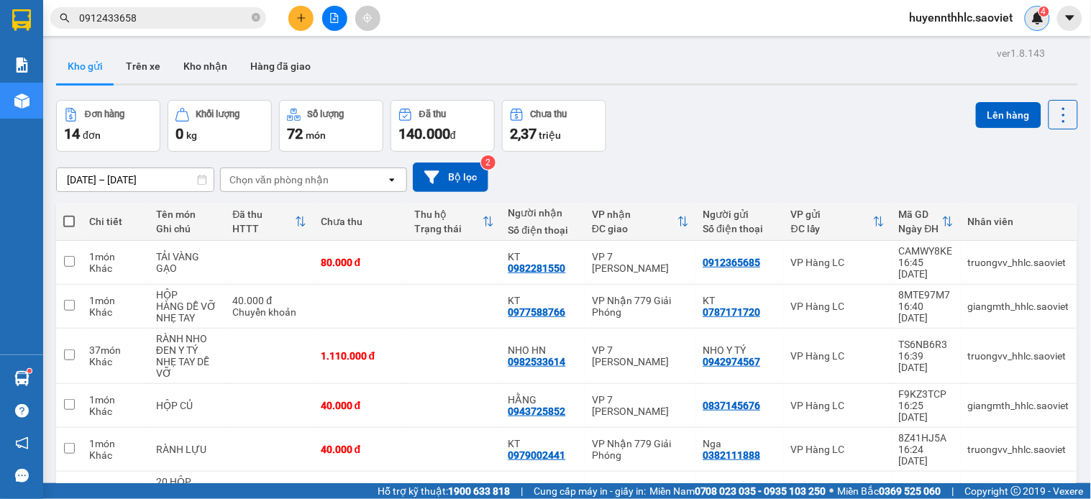
click at [1031, 27] on div "4" at bounding box center [1037, 18] width 25 height 25
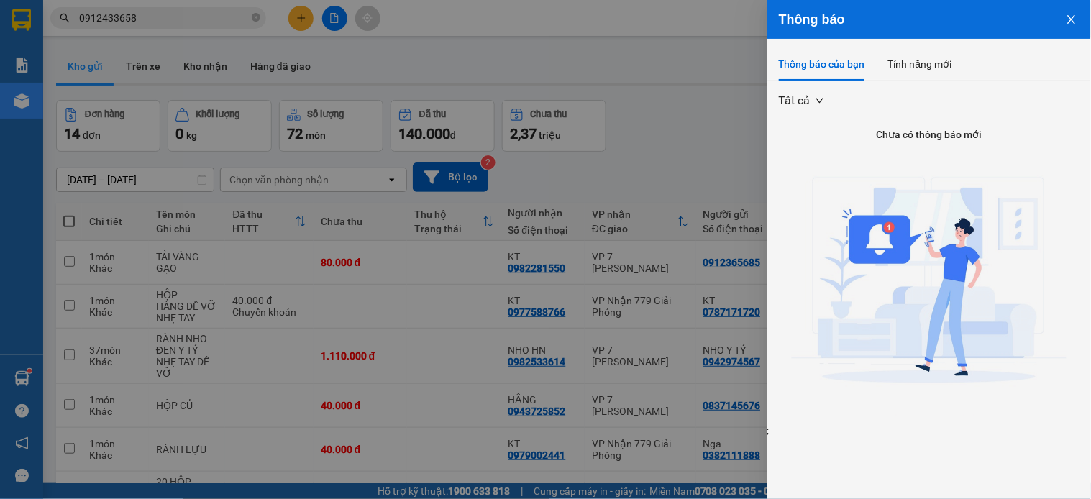
click at [1077, 26] on button "Close" at bounding box center [1072, 18] width 39 height 37
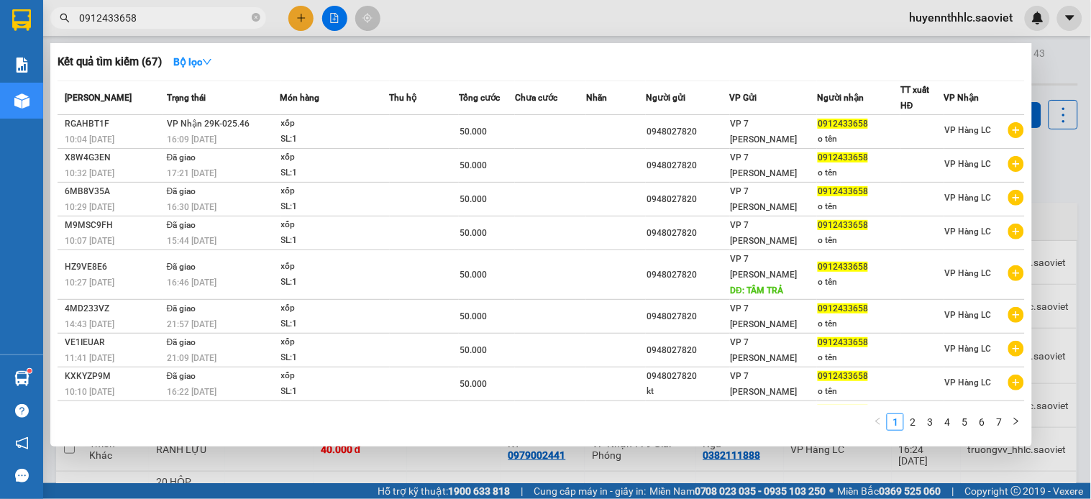
click at [191, 22] on input "0912433658" at bounding box center [164, 18] width 170 height 16
type input "0"
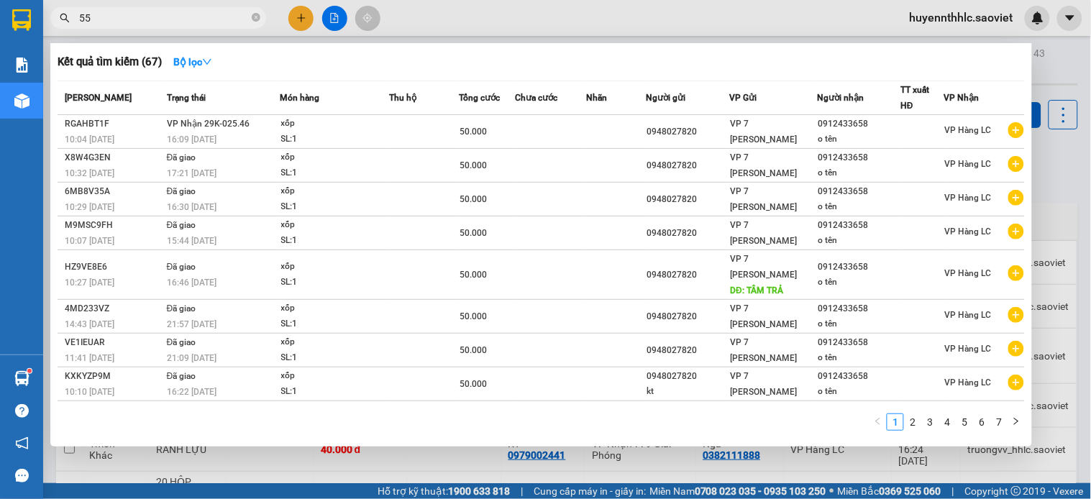
type input "550"
